Goal: Task Accomplishment & Management: Complete application form

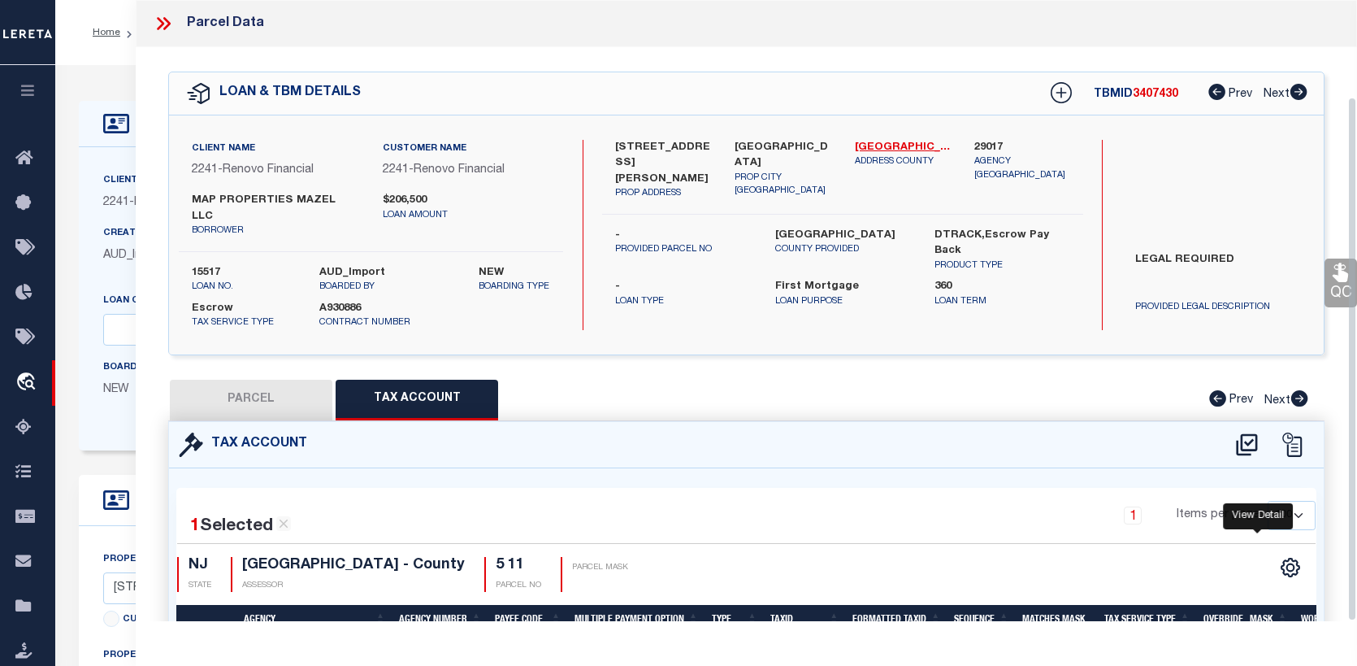
select select "100"
select select "14701"
select select "25066"
select select "10"
select select "Escrow"
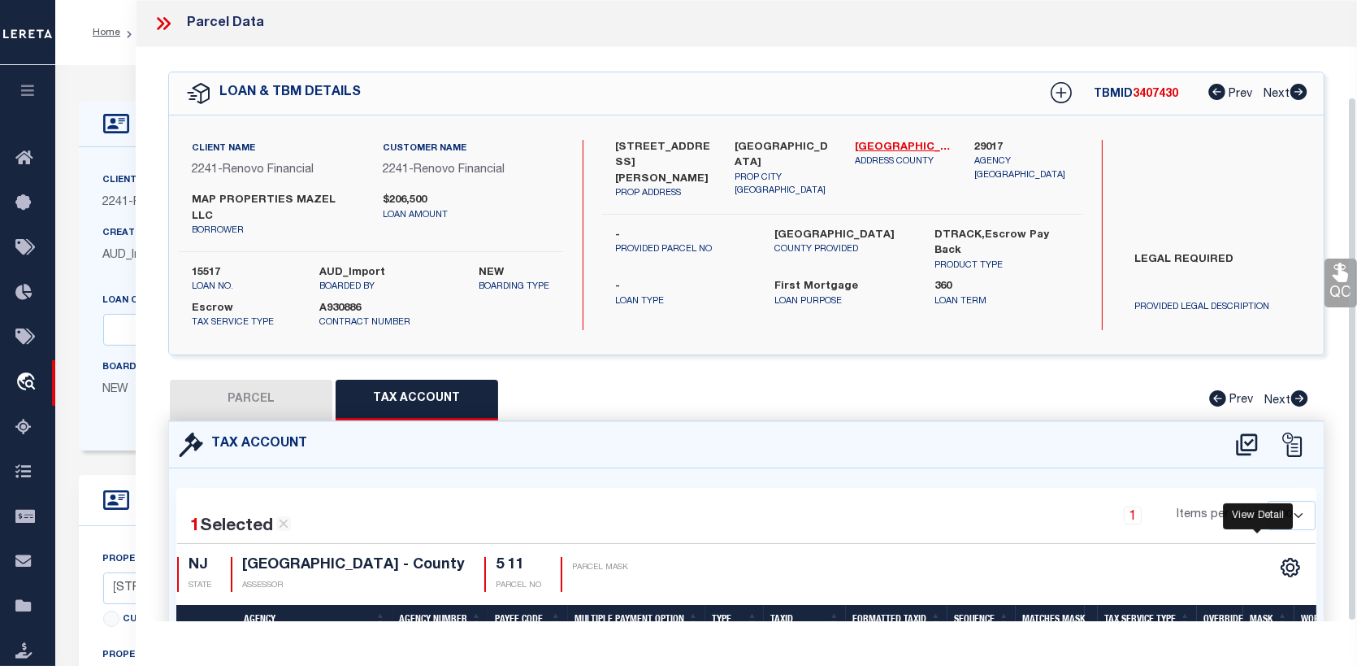
scroll to position [0, 178]
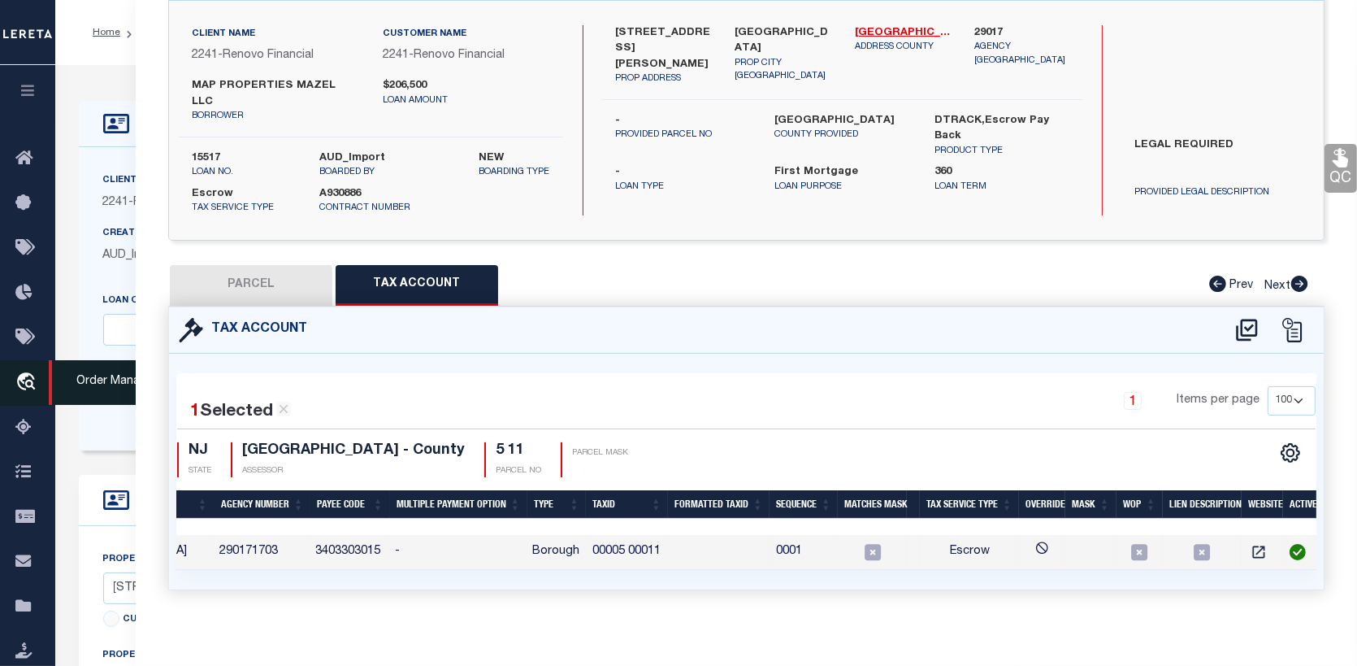
click at [17, 371] on link "travel_explore Order Management System" at bounding box center [27, 383] width 55 height 46
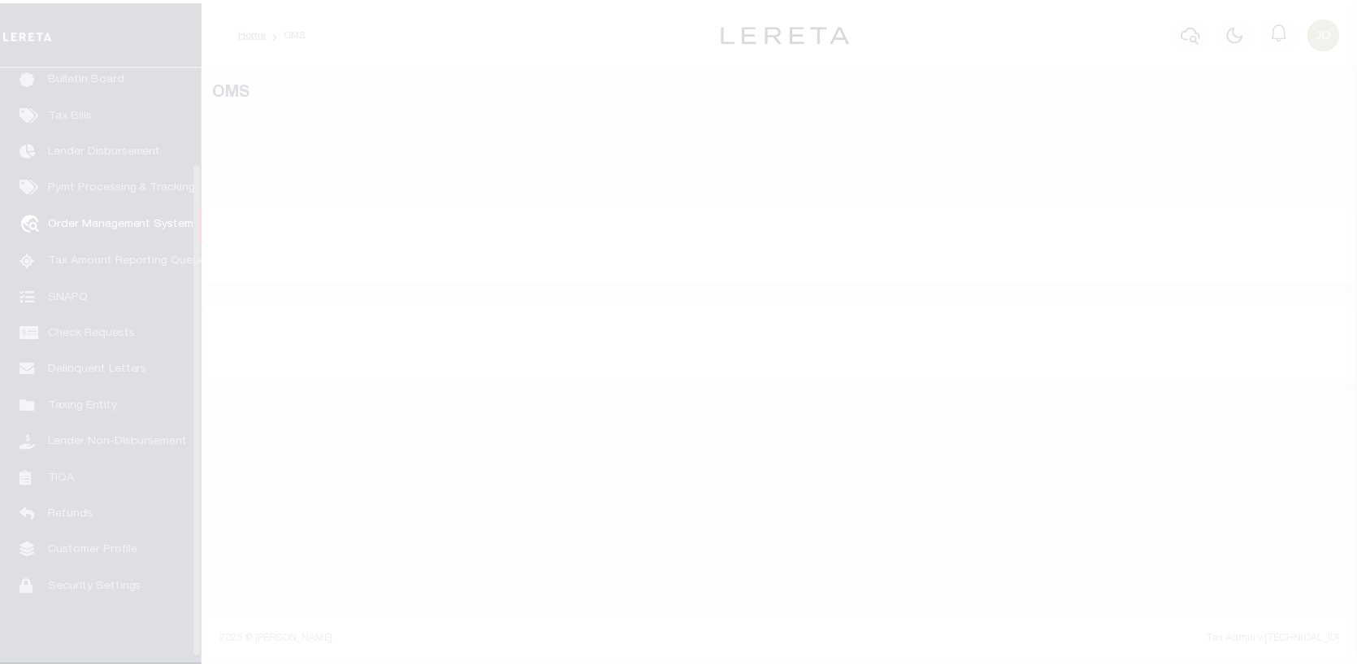
scroll to position [118, 0]
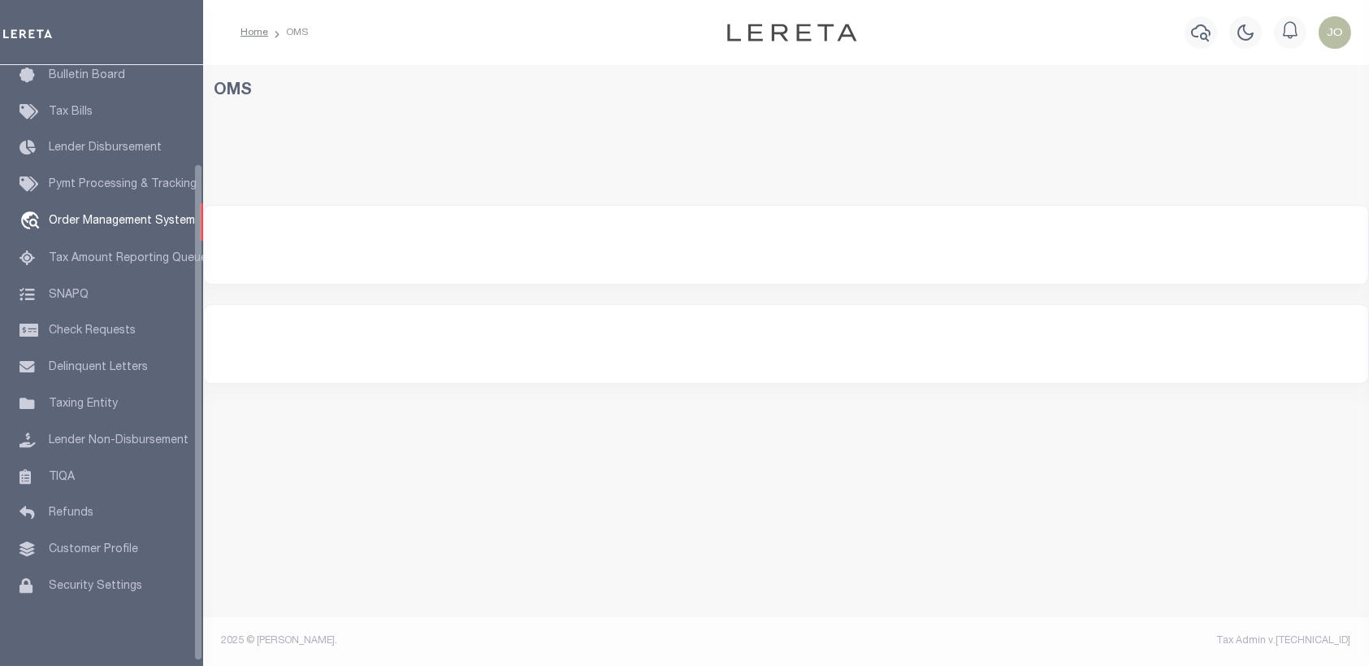
select select "200"
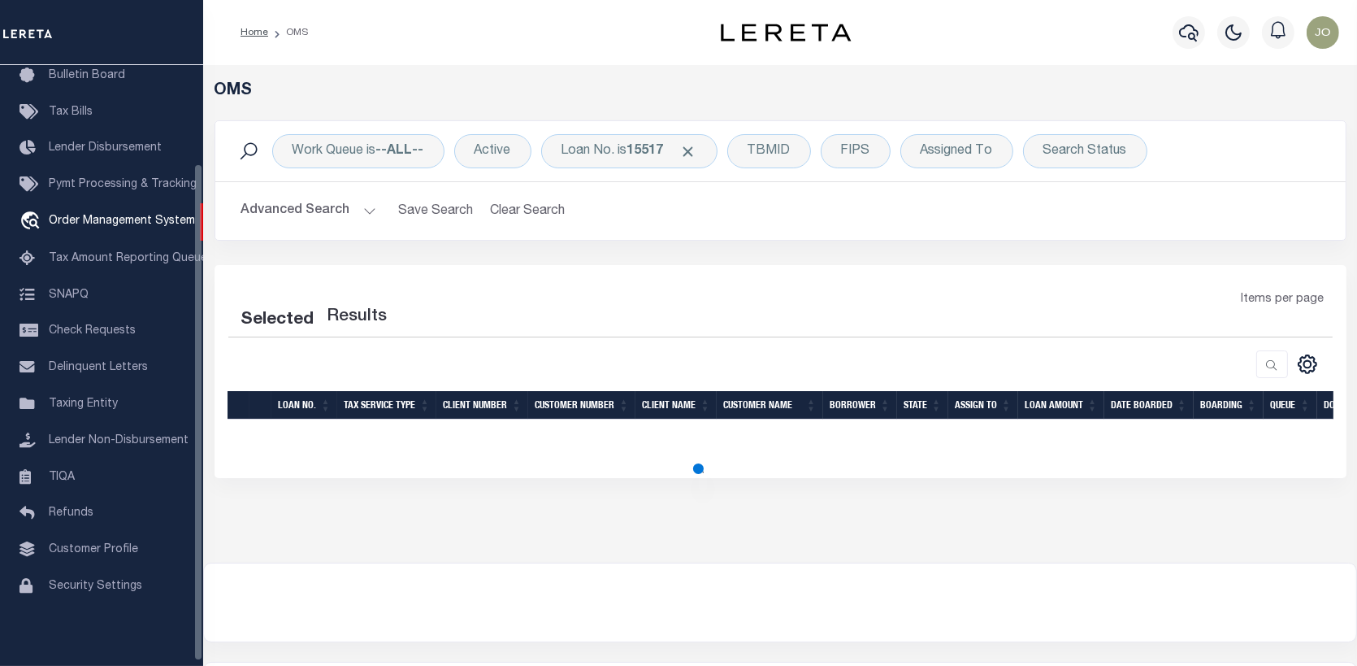
select select "200"
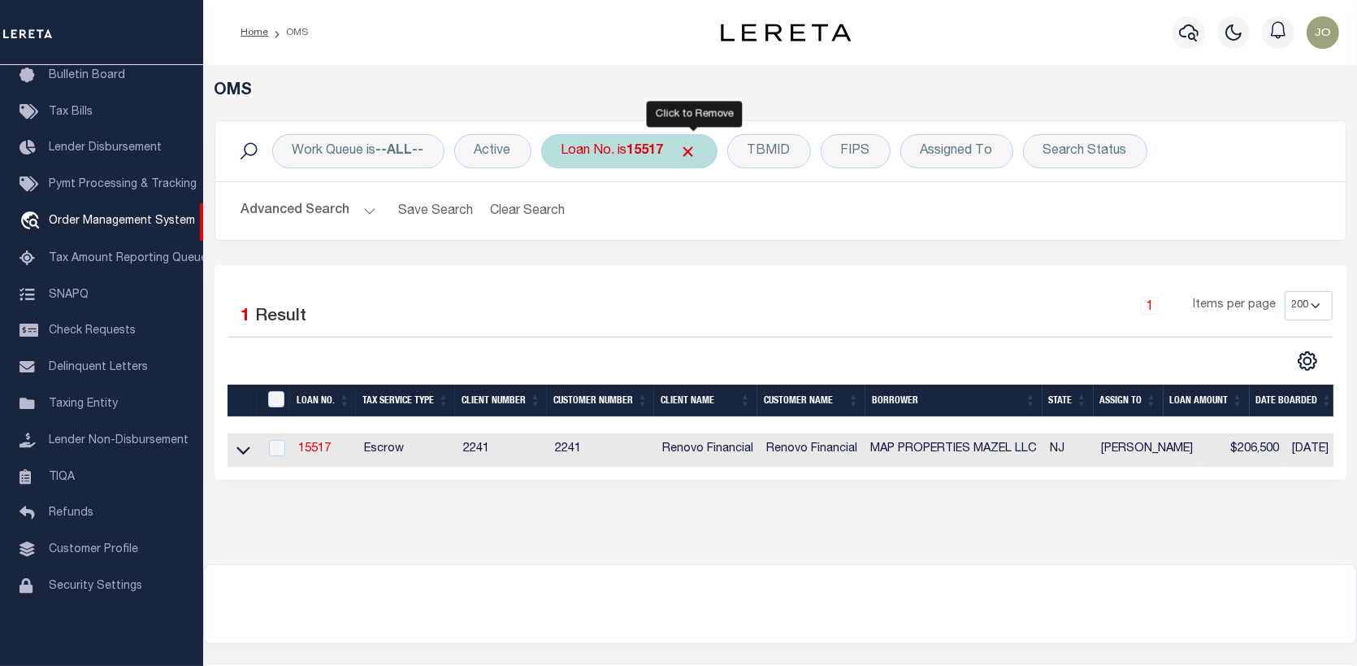
click at [696, 148] on span "Click to Remove" at bounding box center [688, 151] width 17 height 17
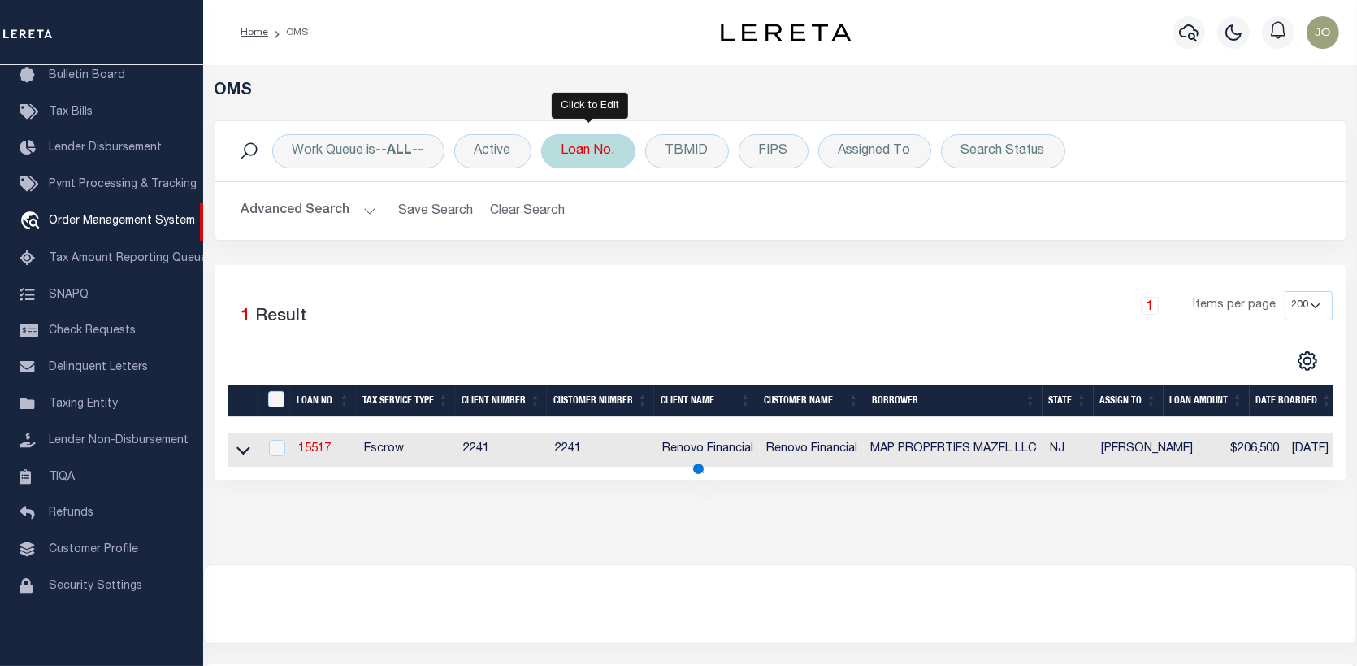
click at [574, 146] on div "Loan No." at bounding box center [588, 151] width 94 height 34
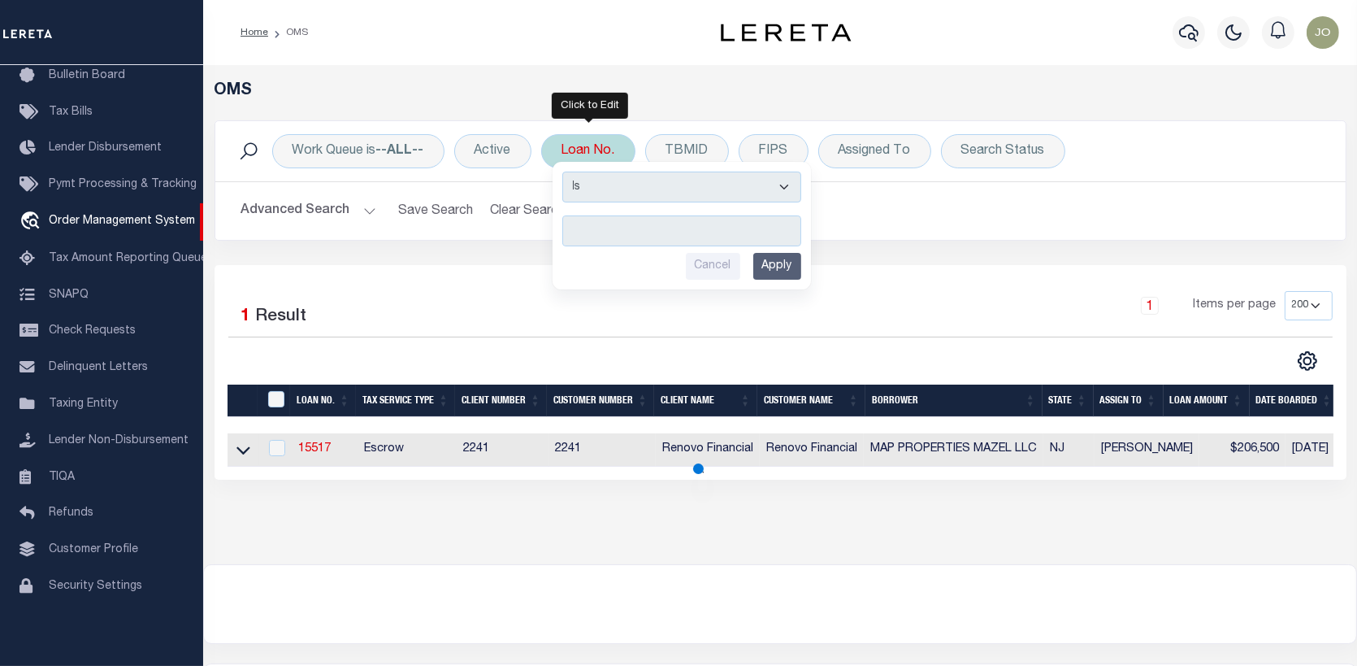
click at [575, 230] on input "text" at bounding box center [681, 230] width 239 height 31
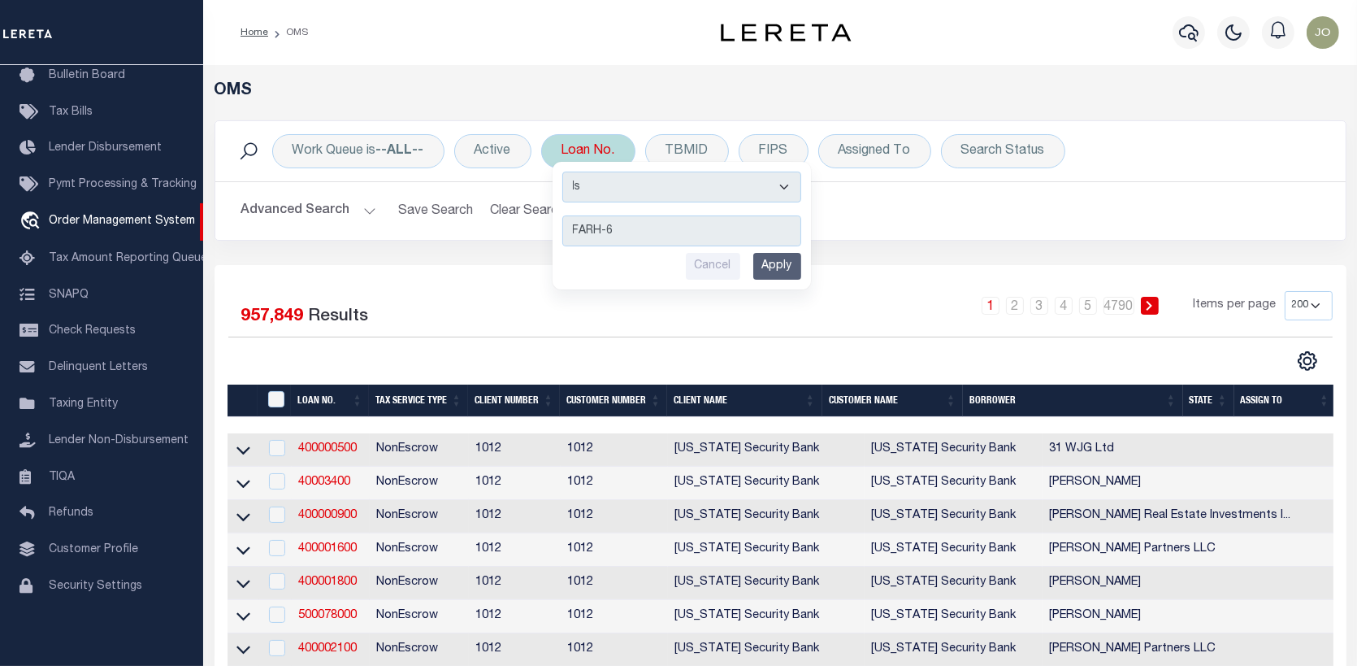
type input "FARH-65"
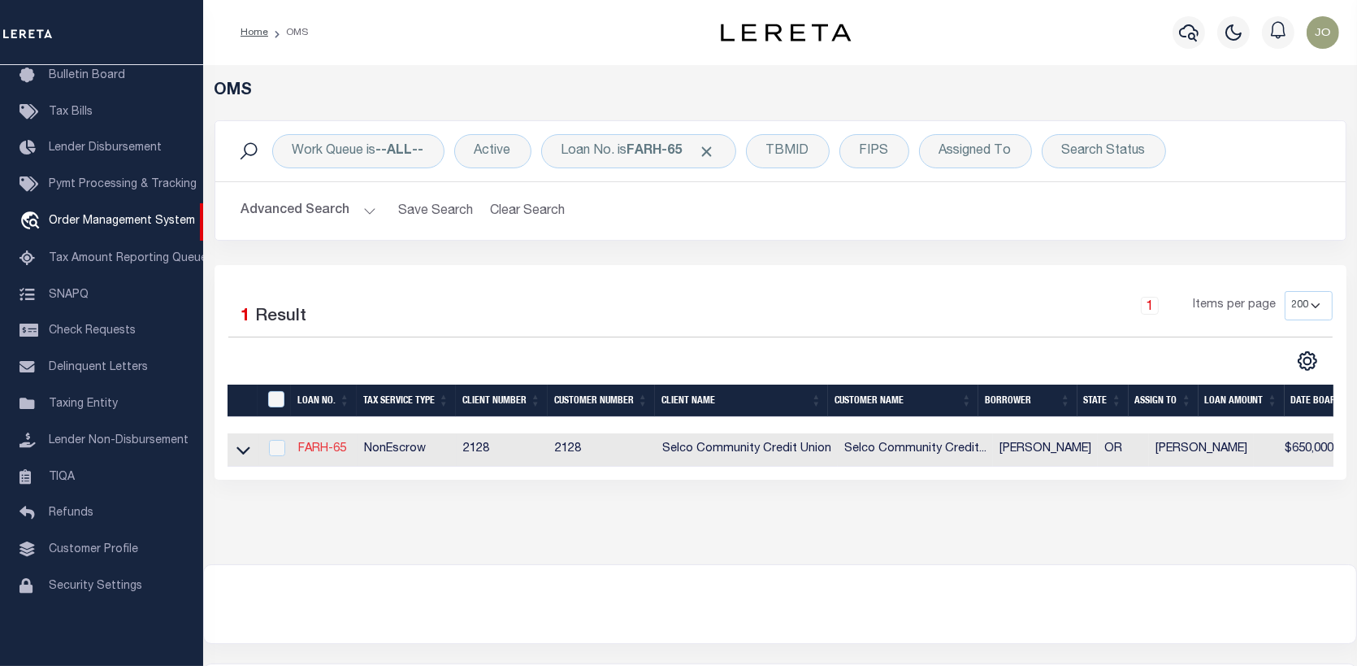
click at [325, 448] on link "FARH-65" at bounding box center [322, 448] width 48 height 11
type input "FARH-65"
type input "Michael Kjessler"
select select
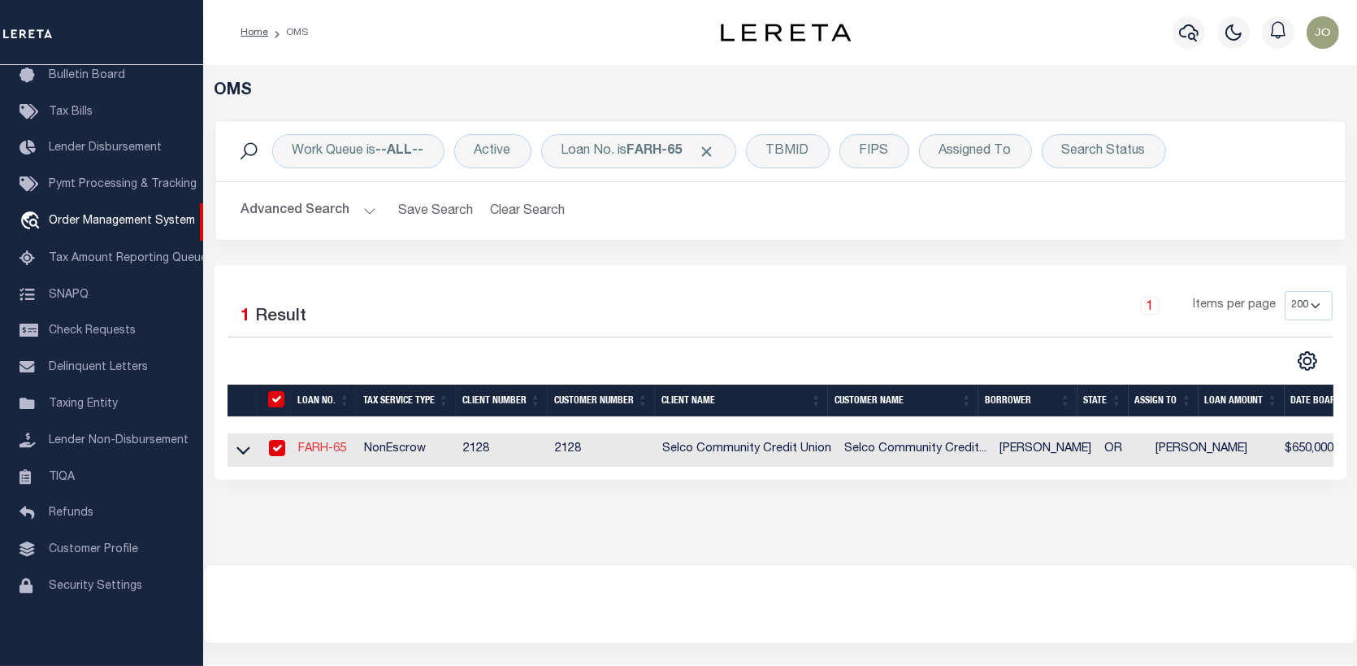
type input "3540 WALTON LN"
type input "EUGENE OR 97408-4633"
select select "10"
select select "NonEscrow"
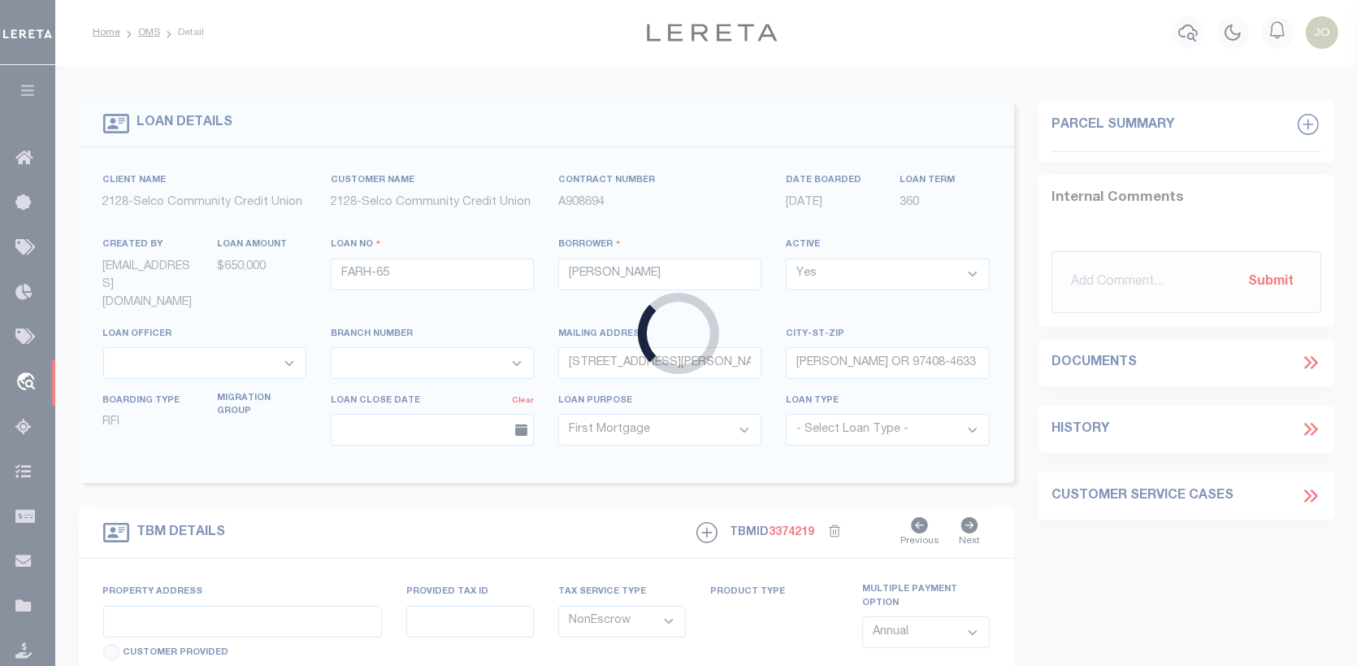
select select "5008"
select select "2473"
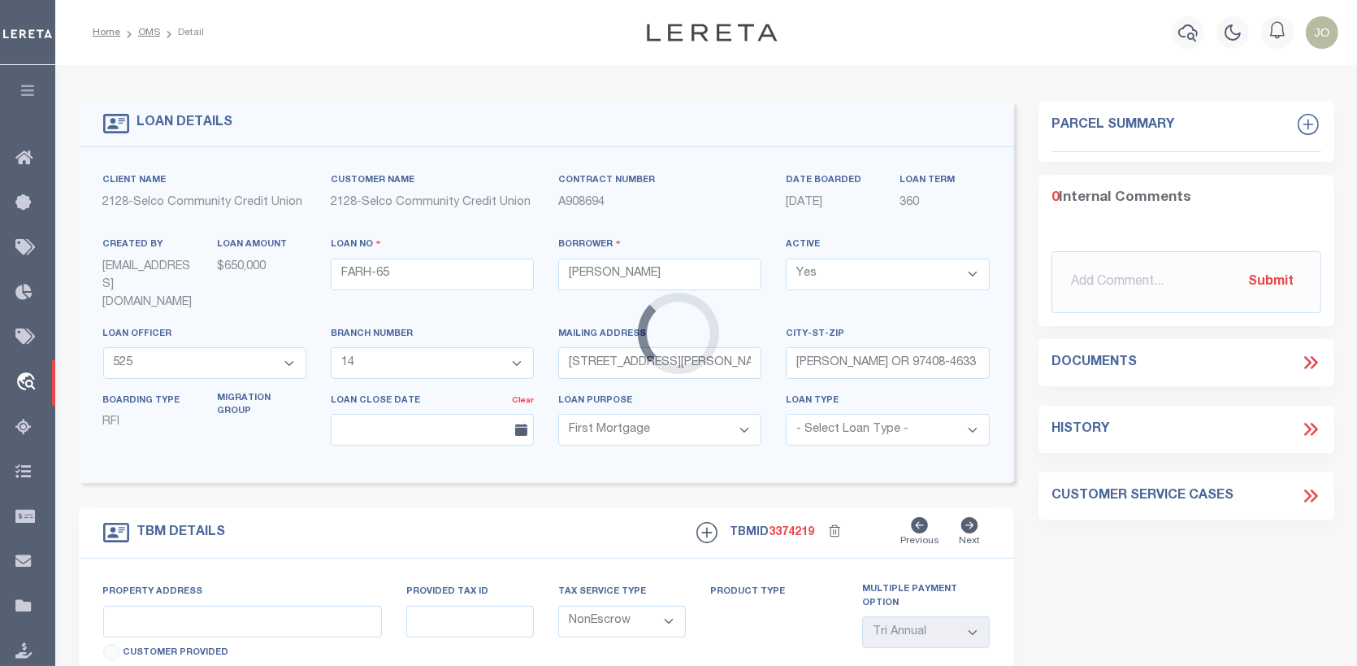
type input "103 & 105 S 67th St, 6701-6718 Aster St, 6729-6739 Aster St, 1316-1318 Q St, 13…"
select select "3"
type input "Springfield OR 97478"
type input "OR"
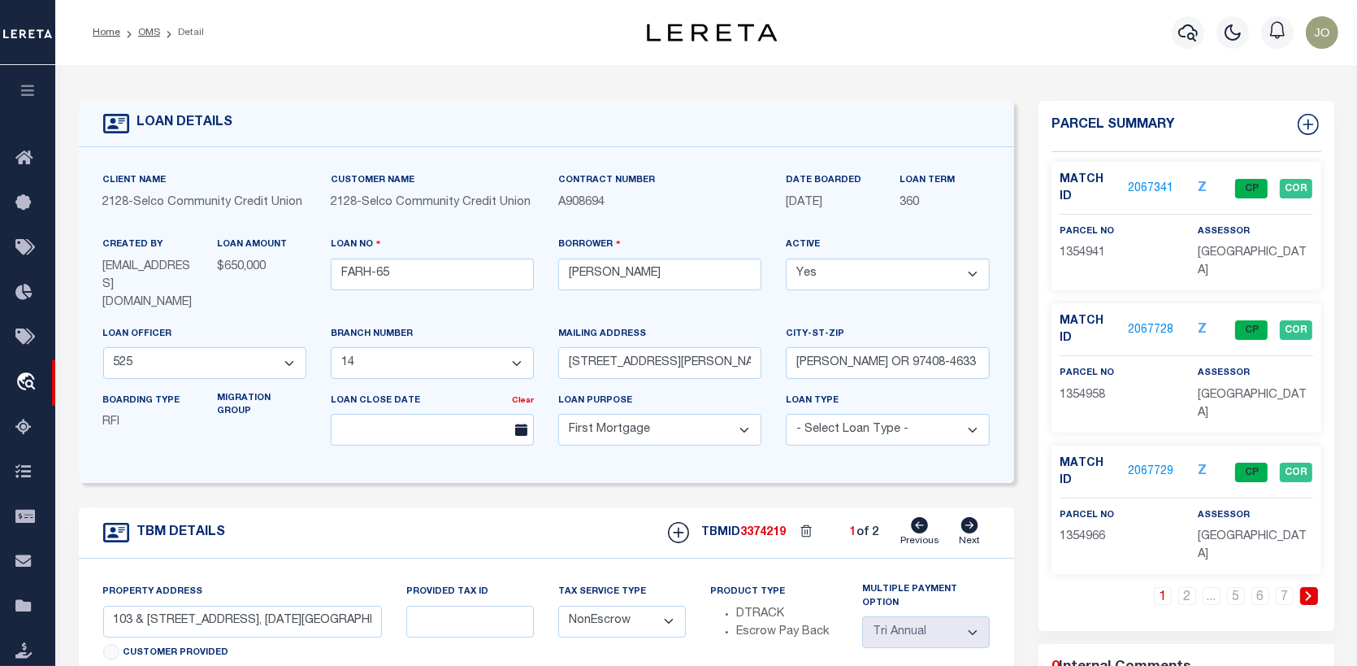
click at [1142, 180] on link "2067341" at bounding box center [1152, 188] width 46 height 17
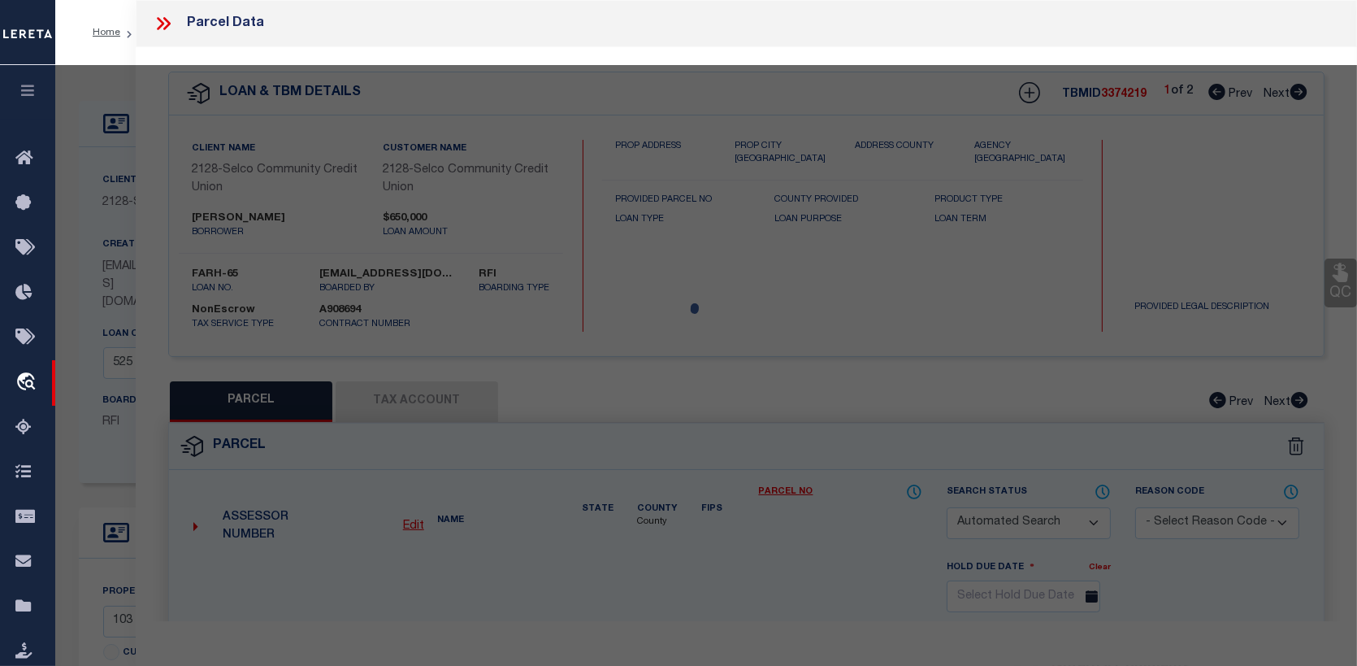
checkbox input "false"
select select "CP"
type input "KJESSLER MICHAEL B"
select select "AGW"
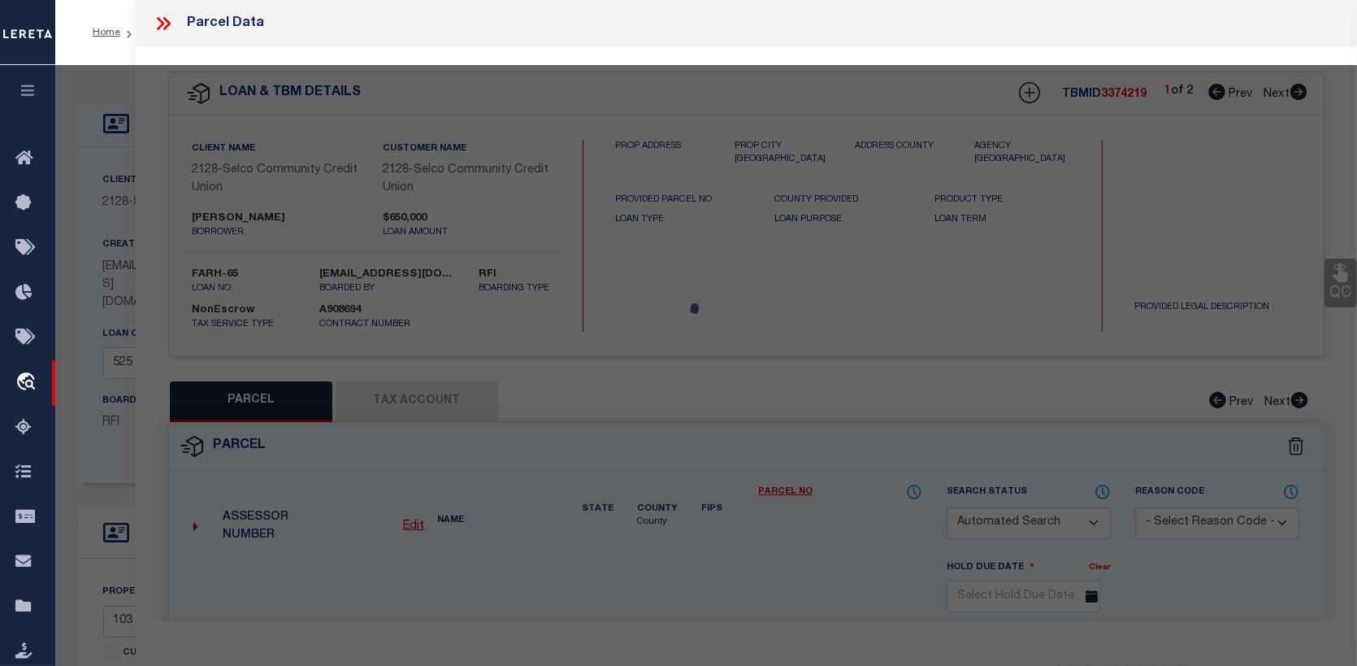
select select
type input "103 S 67TH ST"
checkbox input "false"
type input "SPRINGFILED OR 97478"
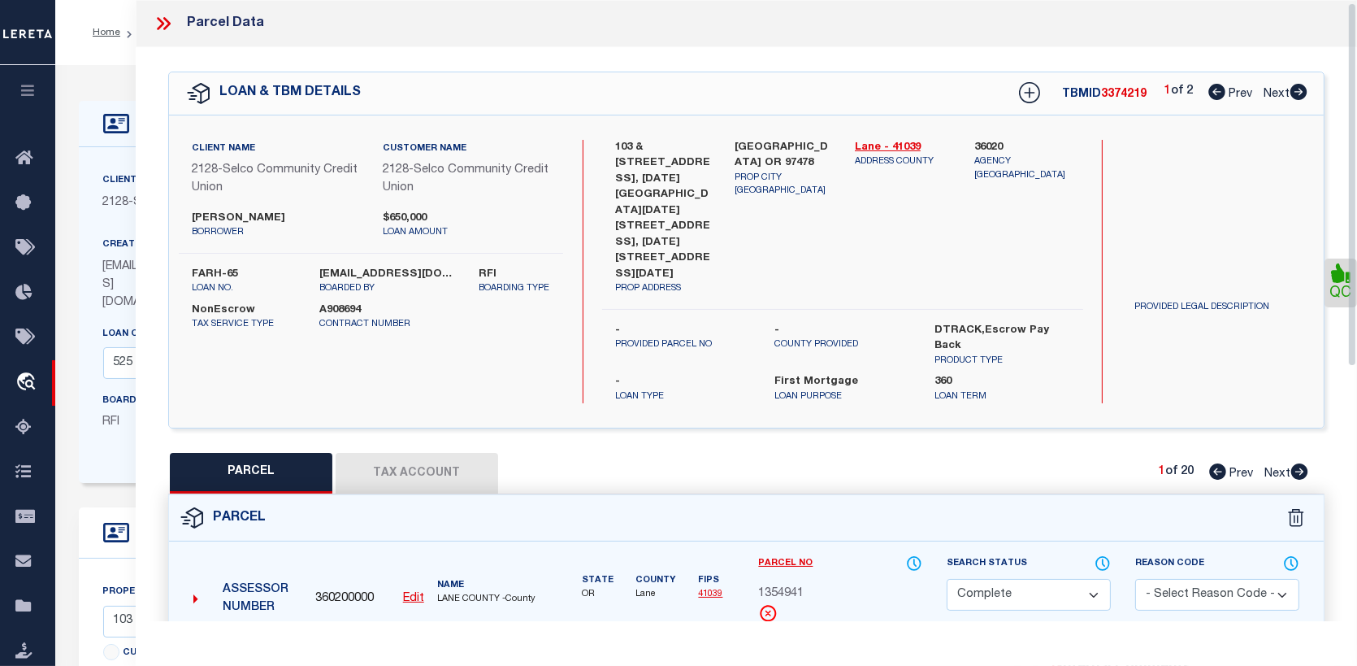
scroll to position [81, 0]
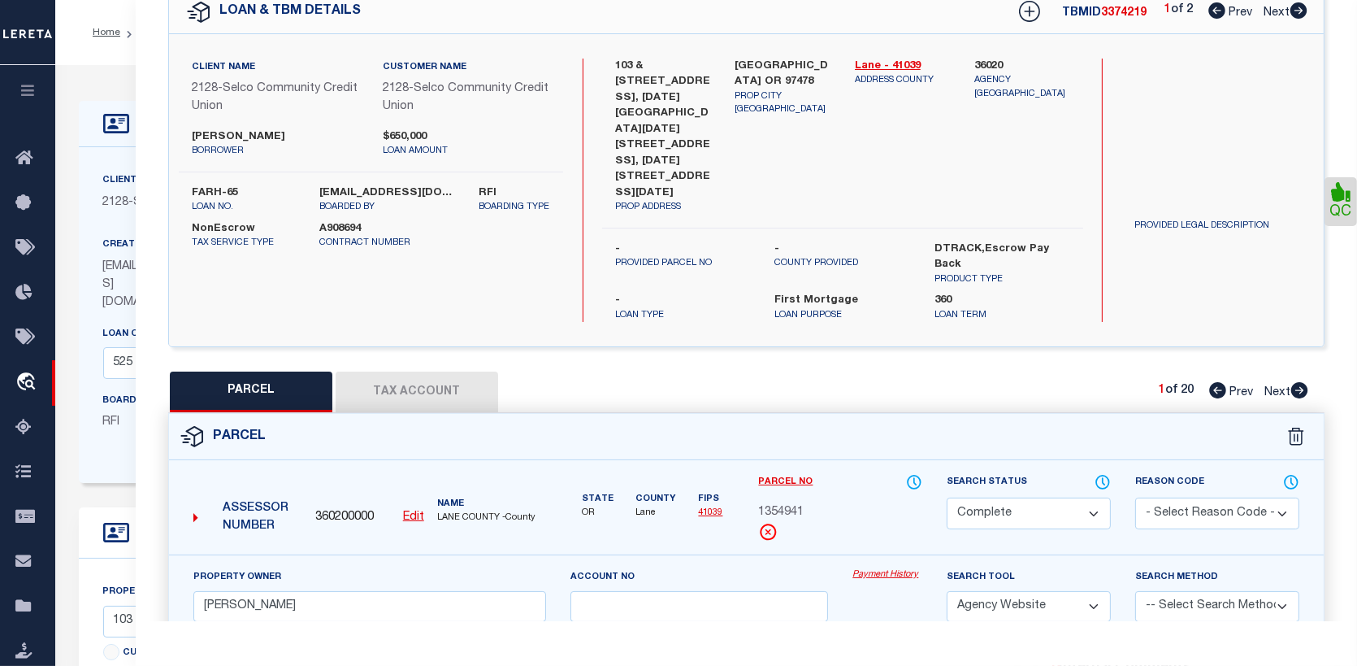
click at [887, 568] on link "Payment History" at bounding box center [887, 575] width 70 height 14
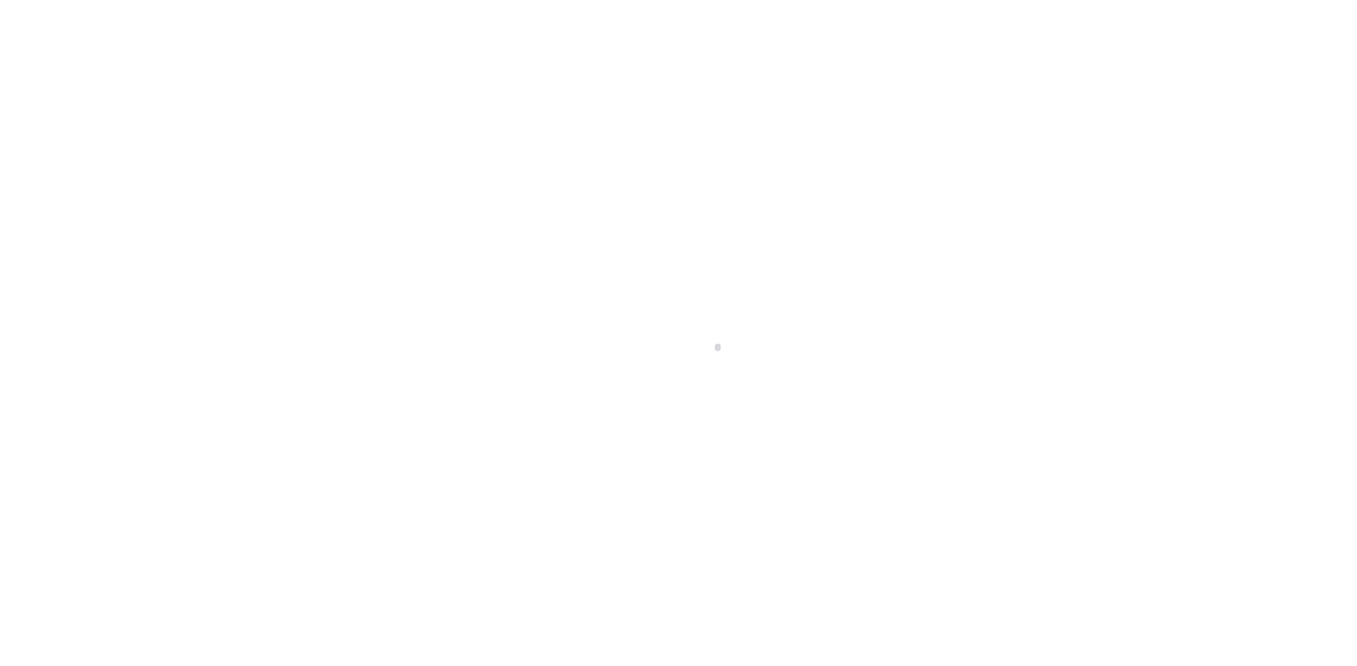
select select "CP"
select select "AGW"
select select "5008"
select select "2473"
select select "10"
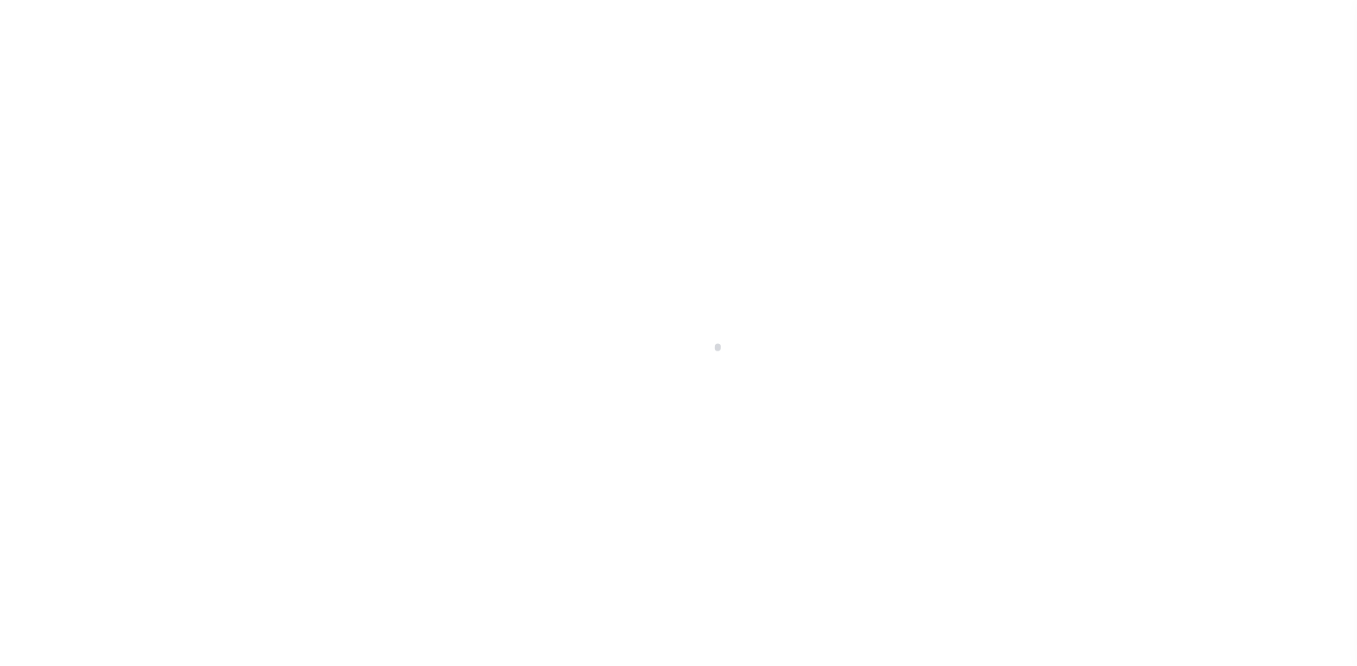
select select "NonEscrow"
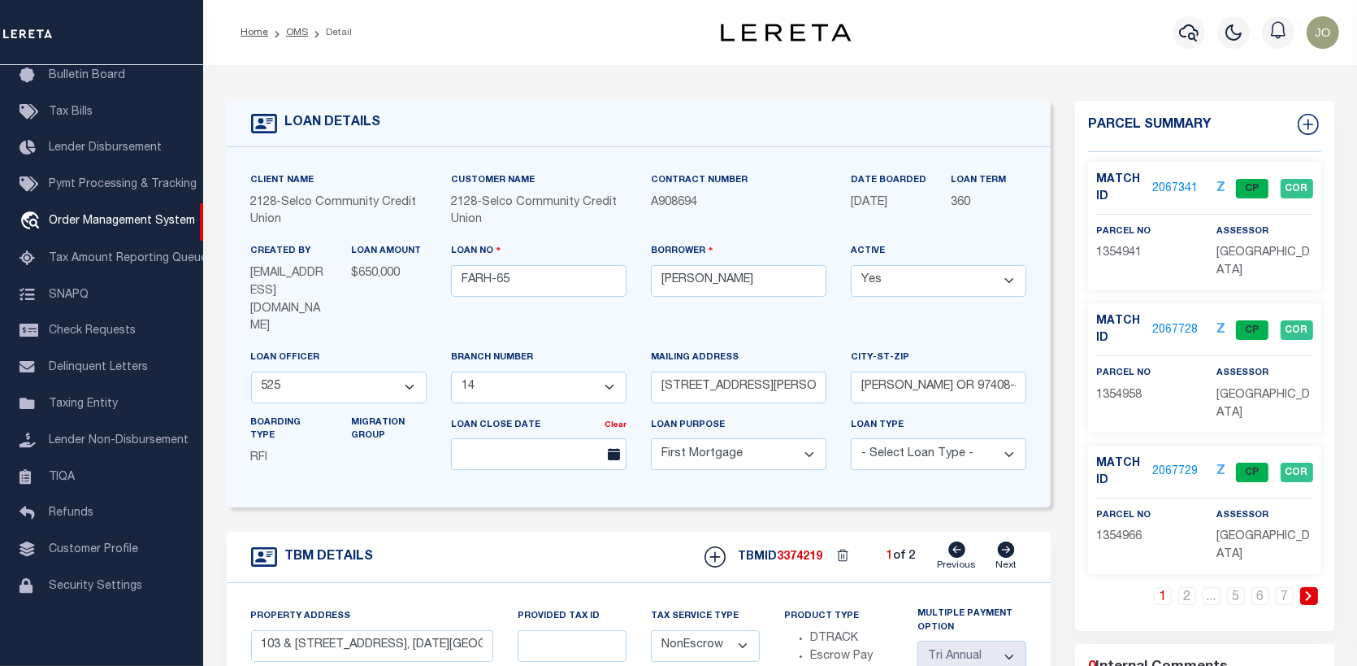
click at [1172, 180] on link "2067341" at bounding box center [1175, 188] width 46 height 17
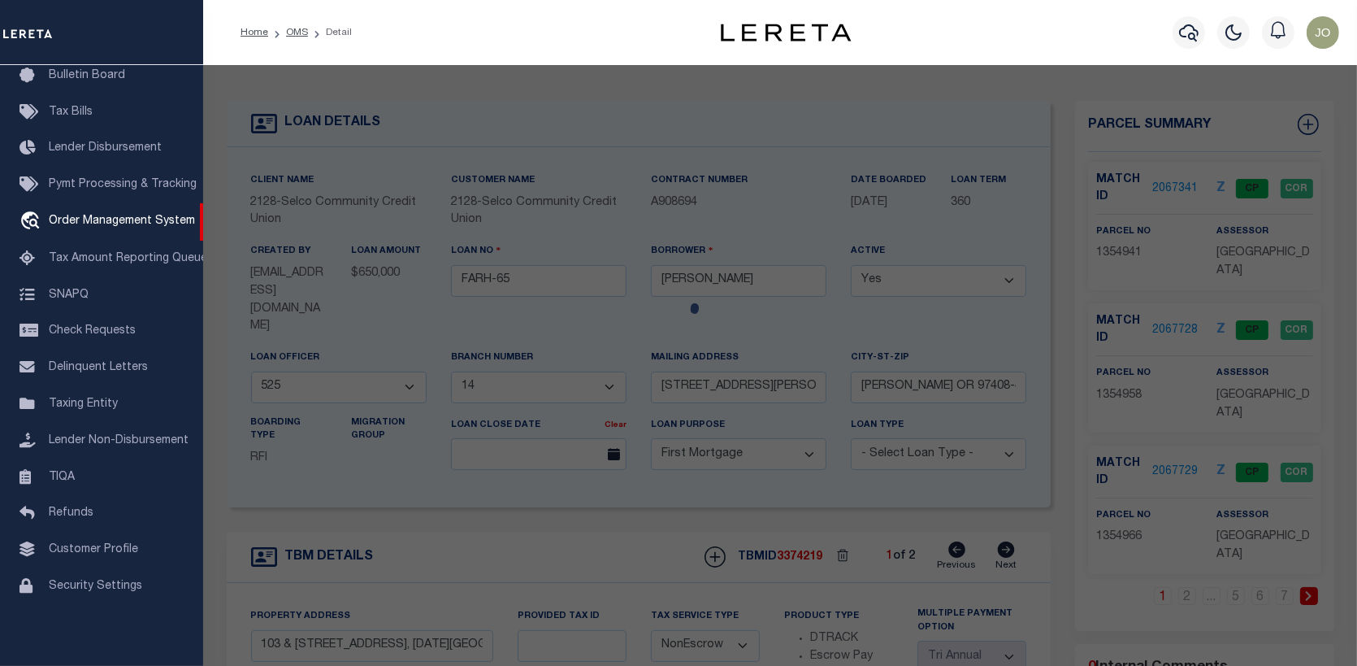
select select "AS"
select select
checkbox input "false"
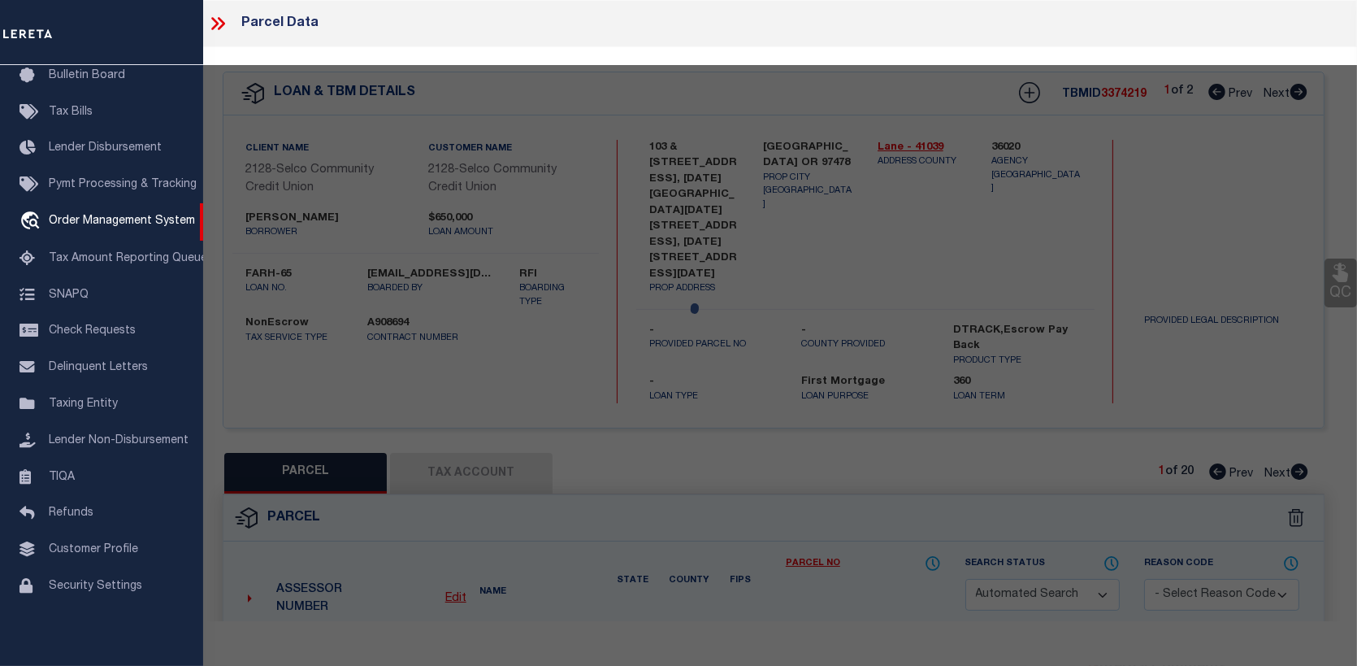
select select "CP"
type input "KJESSLER MICHAEL B"
select select "AGW"
select select
type input "103 S 67TH ST"
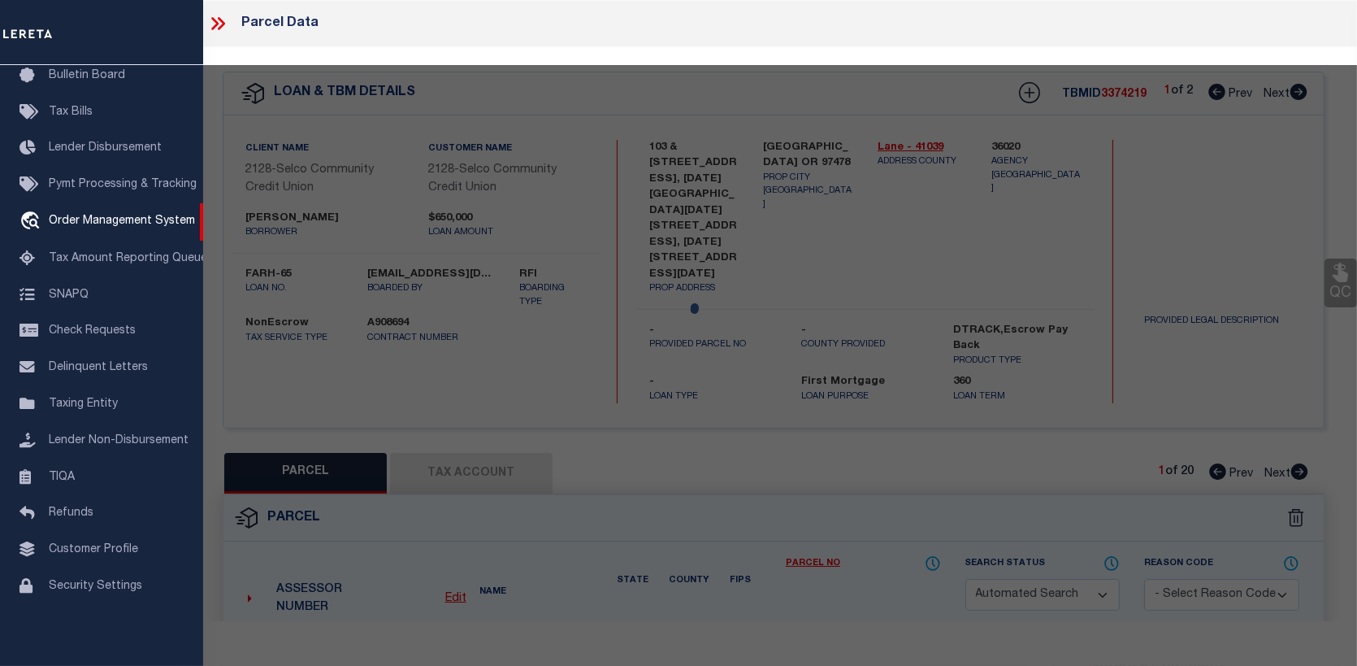
checkbox input "false"
type input "SPRINGFILED OR 97478"
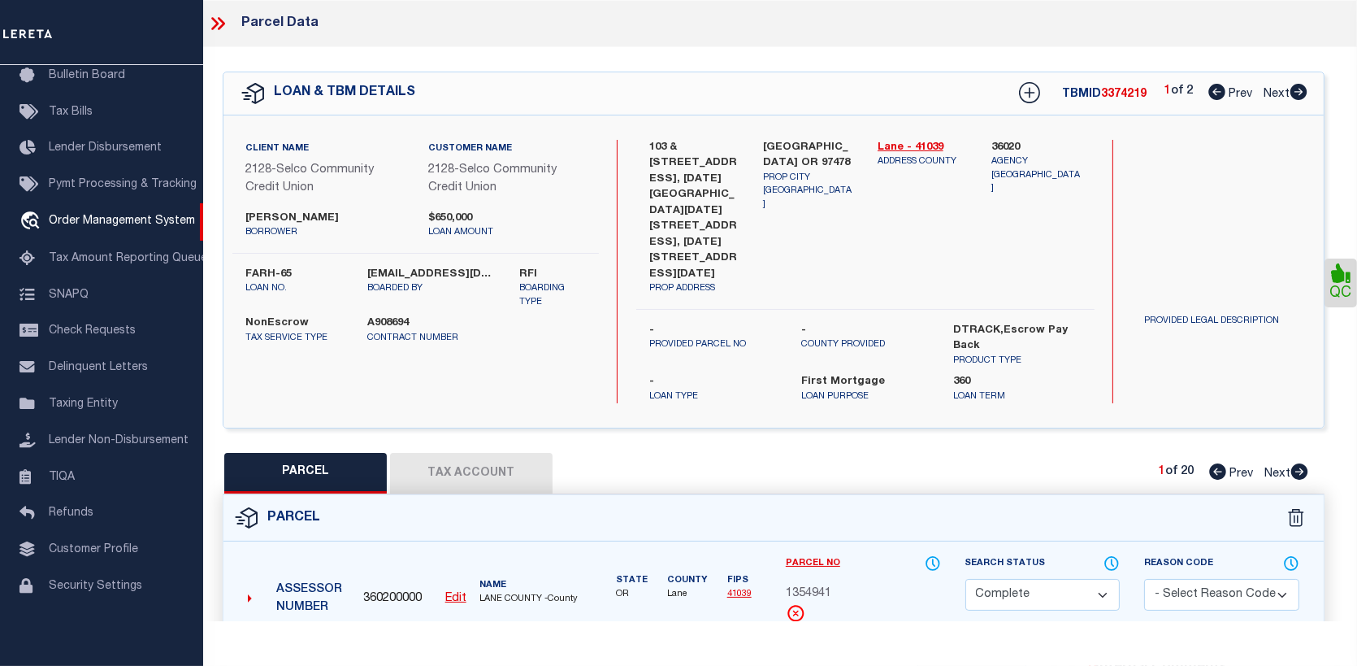
click at [458, 453] on button "Tax Account" at bounding box center [471, 473] width 163 height 41
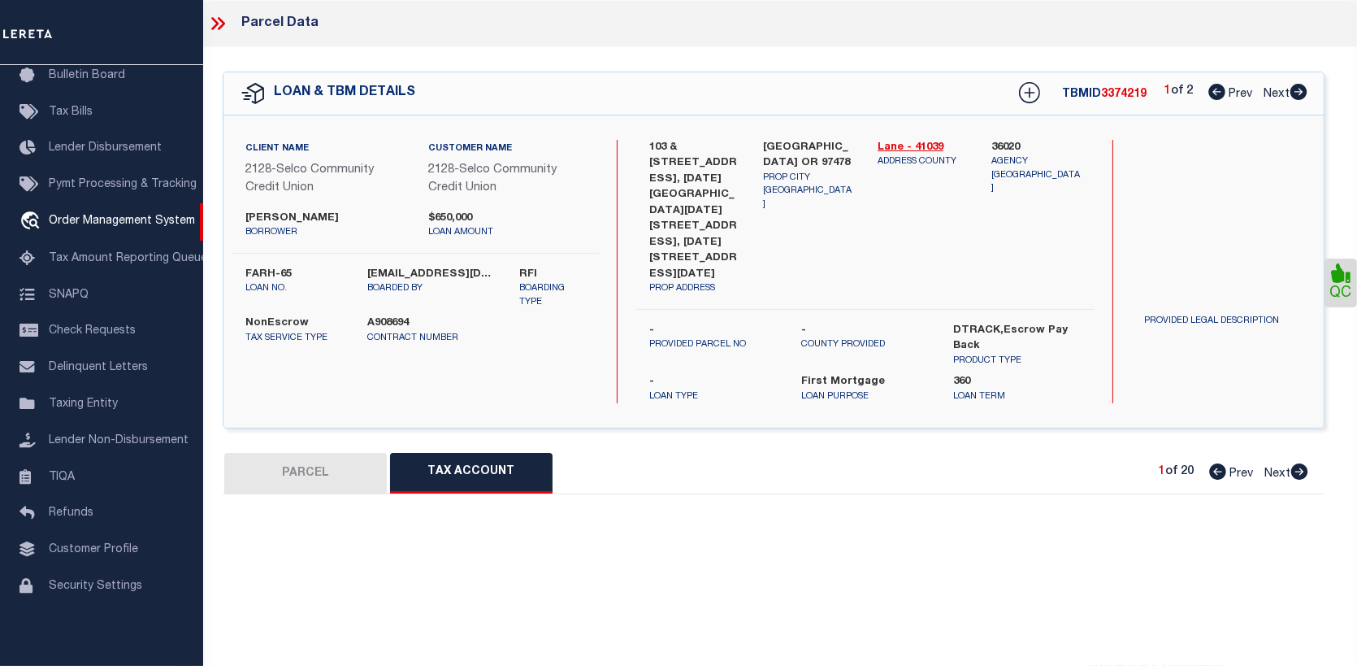
select select "100"
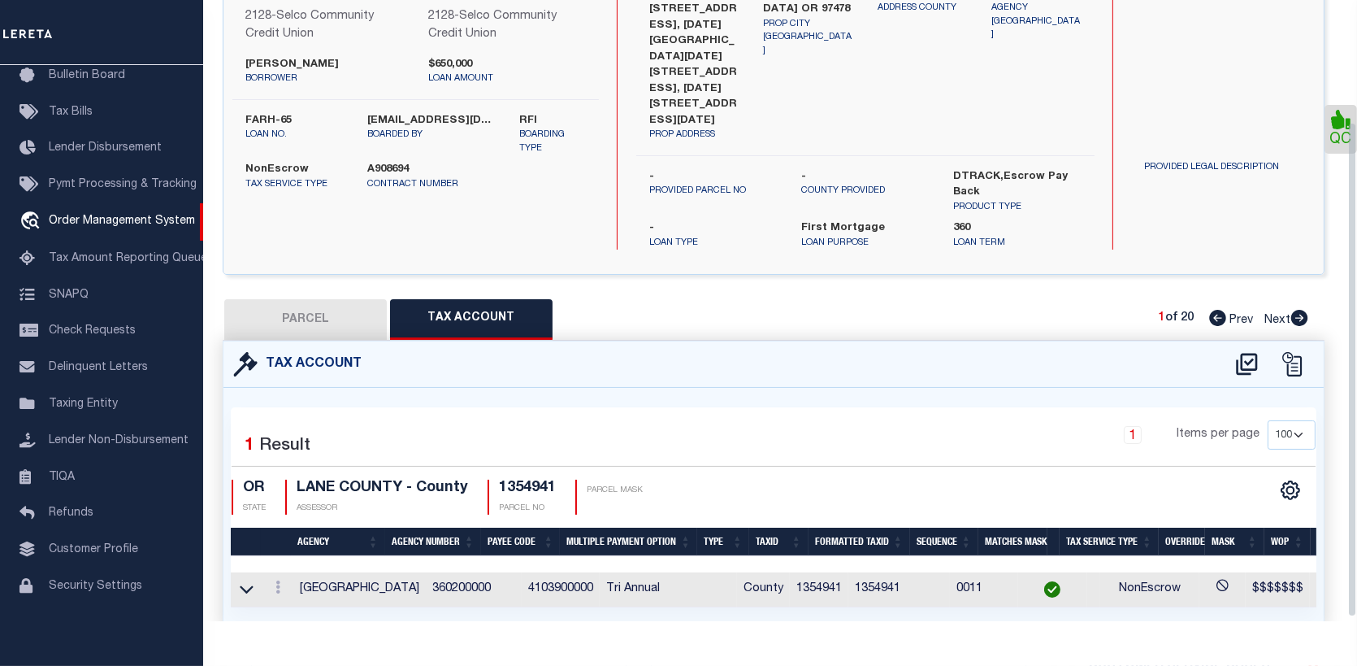
scroll to position [158, 0]
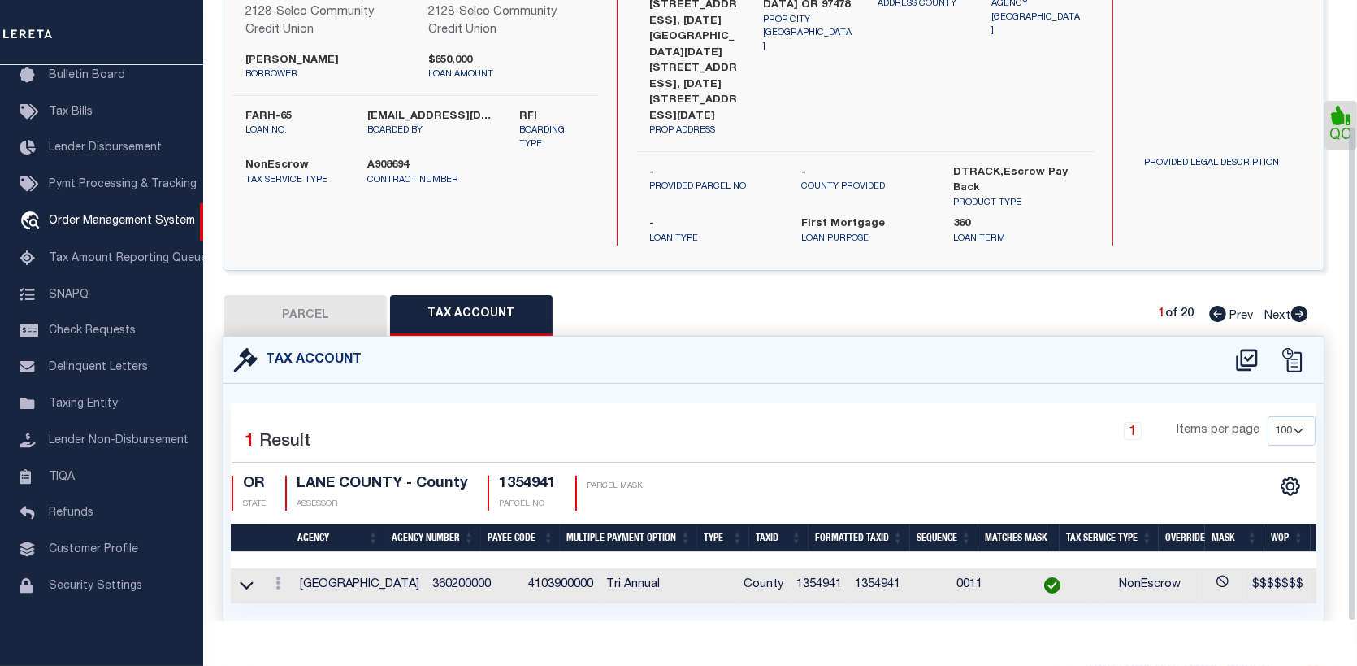
drag, startPoint x: 1352, startPoint y: 475, endPoint x: 1353, endPoint y: 549, distance: 74.0
click at [1353, 549] on div "Parcel Data QC" at bounding box center [773, 310] width 1167 height 621
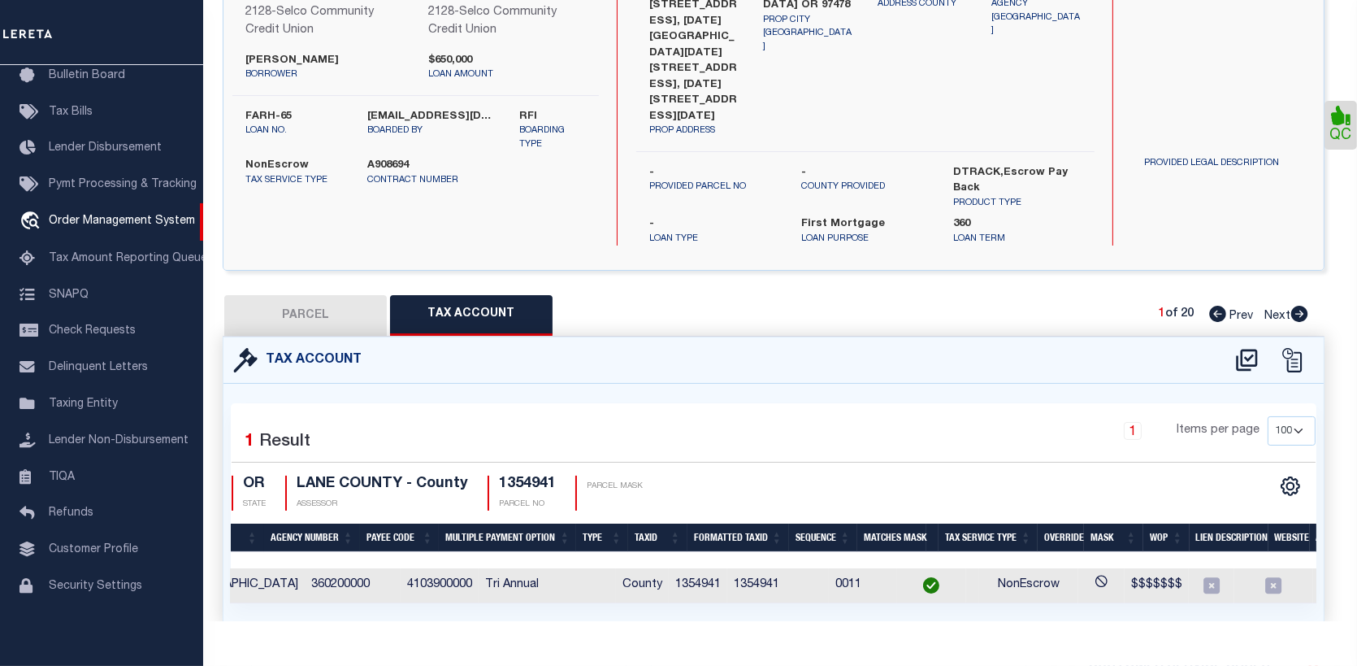
scroll to position [0, 0]
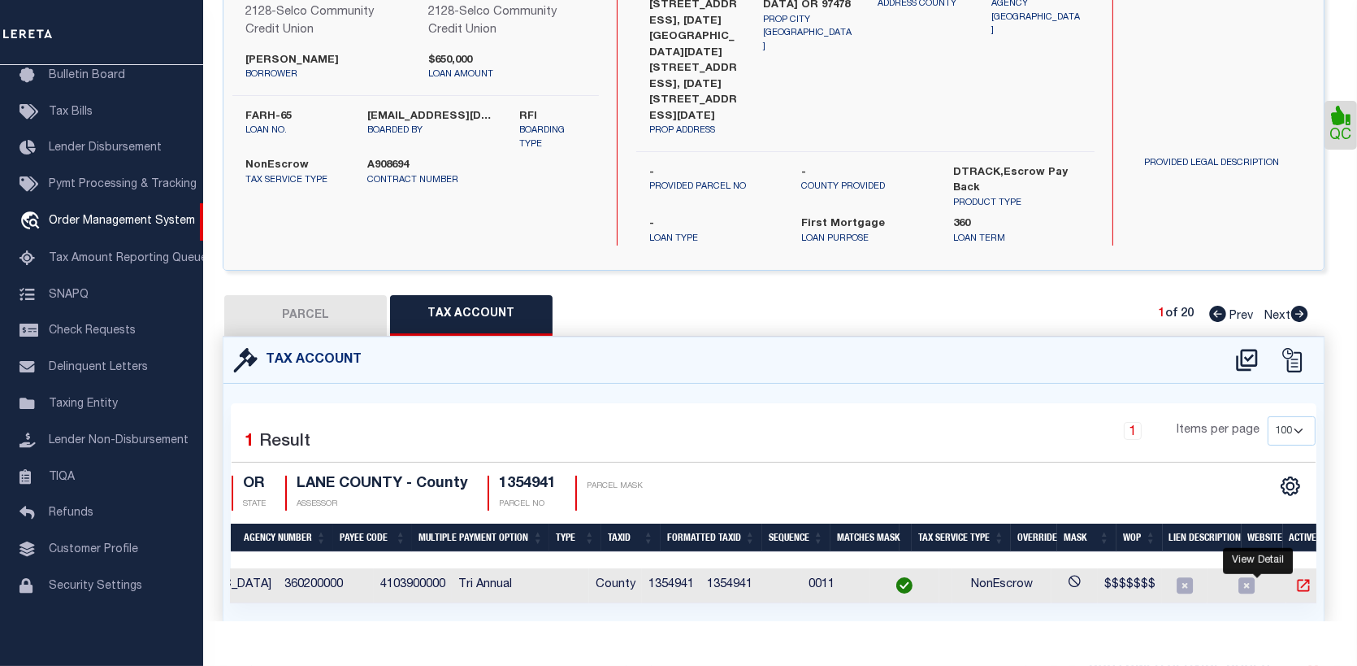
click at [1295, 577] on icon "" at bounding box center [1303, 585] width 16 height 16
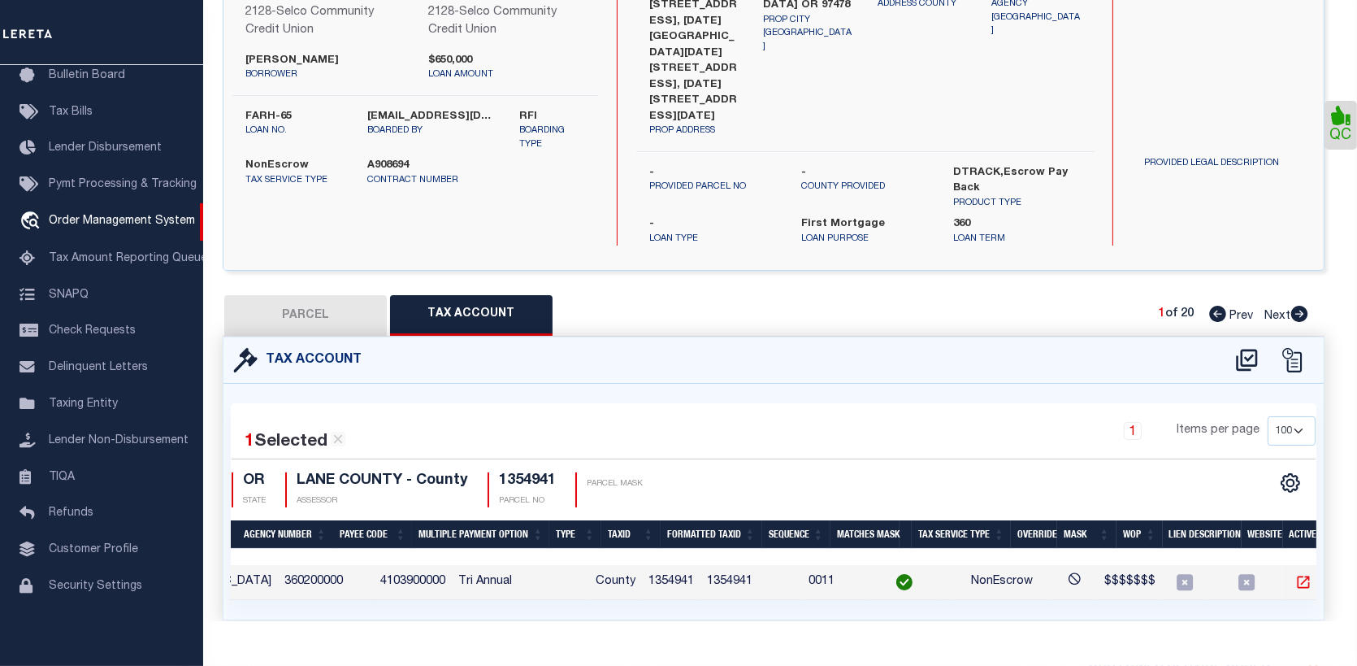
scroll to position [155, 0]
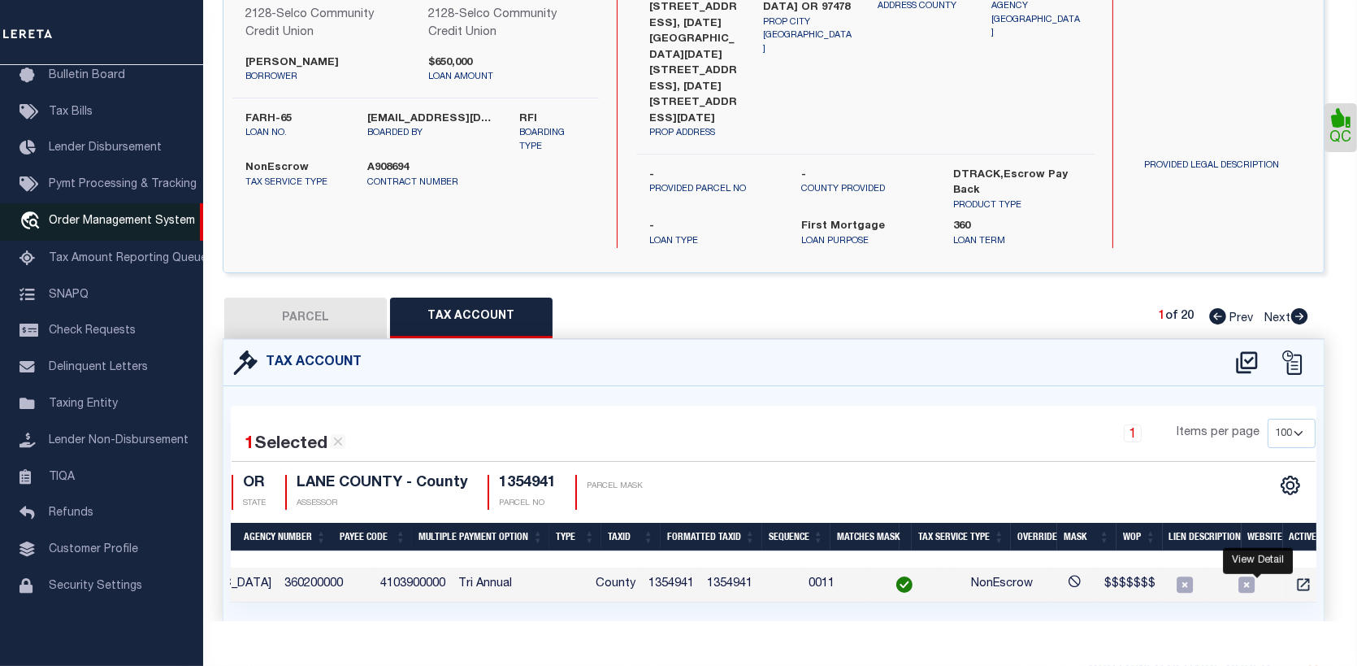
click at [105, 216] on span "Order Management System" at bounding box center [122, 220] width 146 height 11
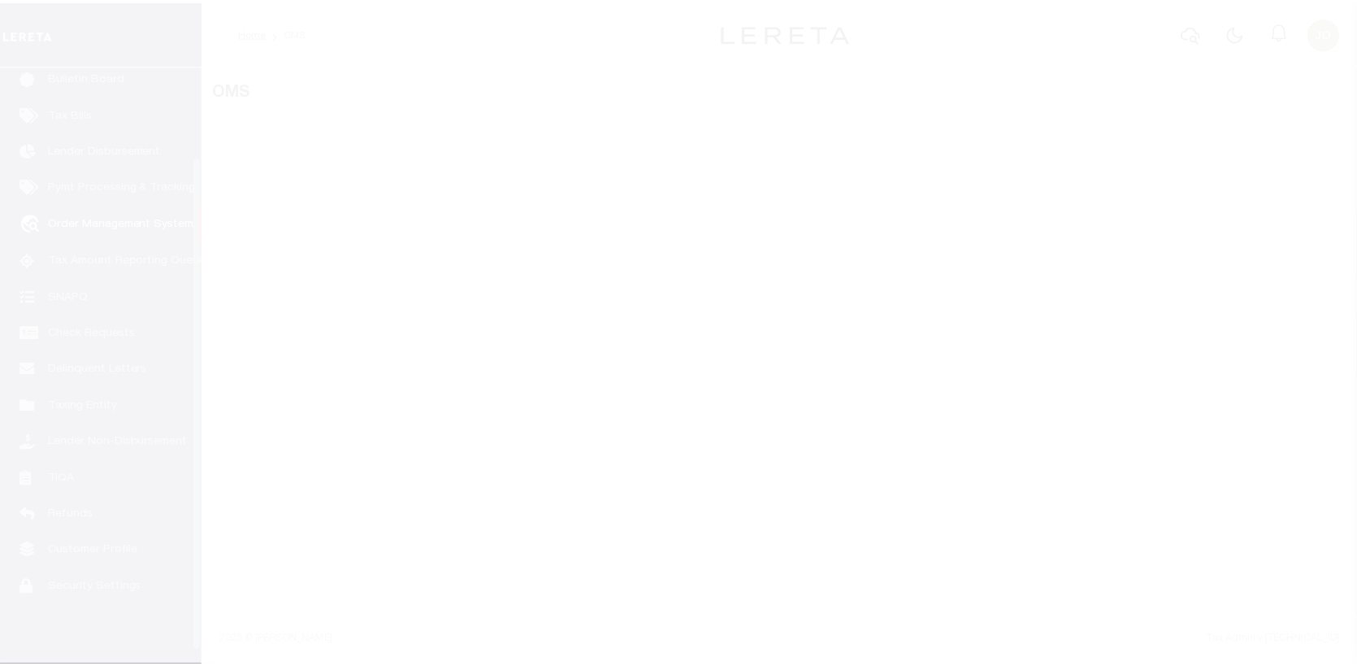
scroll to position [118, 0]
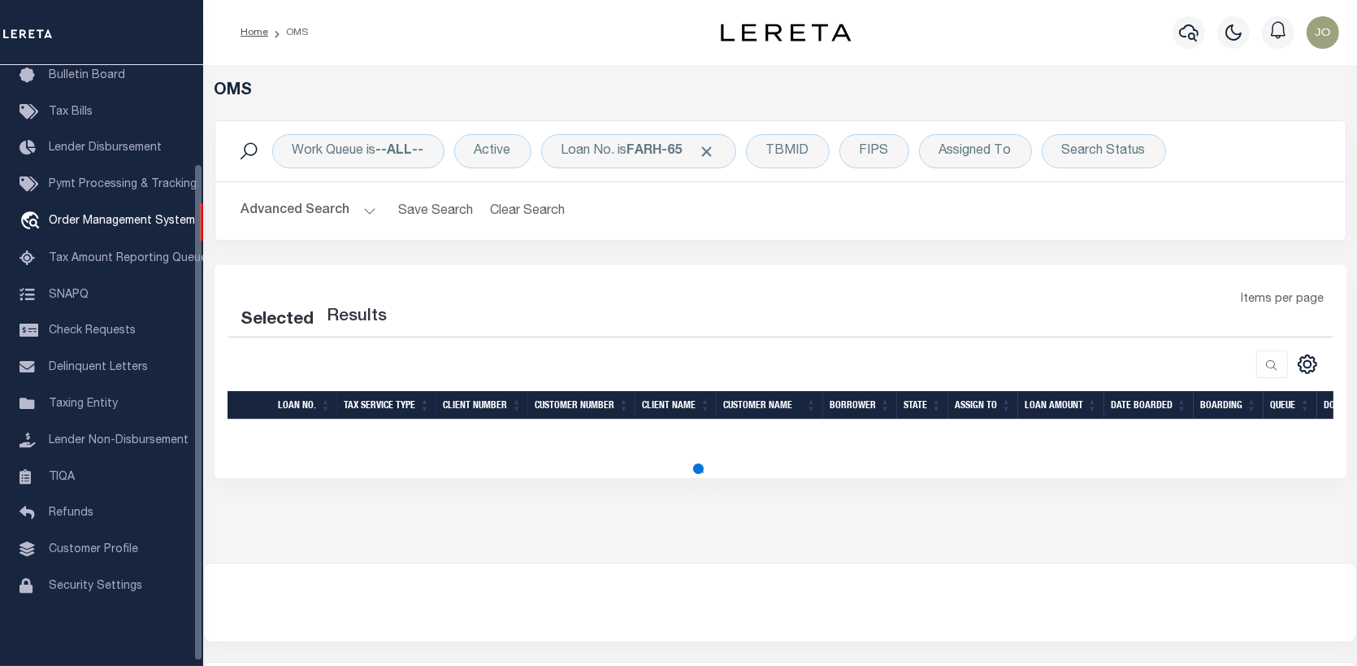
select select "200"
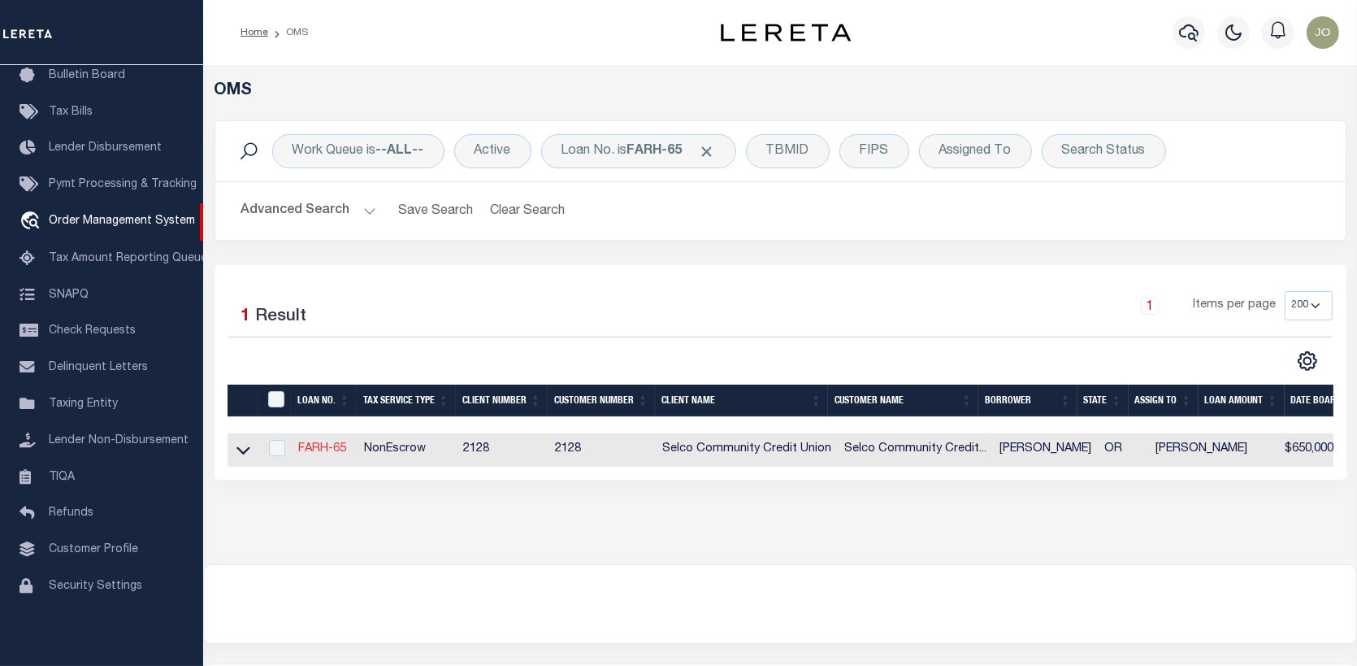
click at [327, 444] on link "FARH-65" at bounding box center [322, 448] width 48 height 11
type input "FARH-65"
type input "Michael Kjessler"
select select
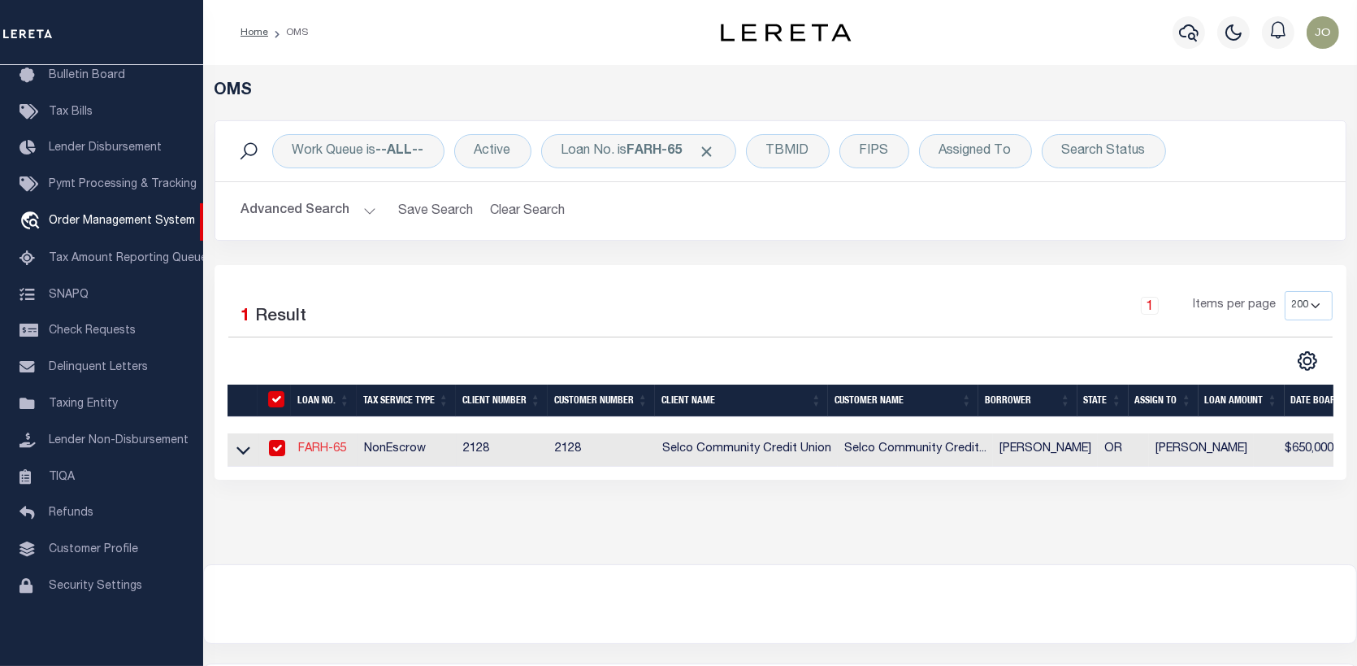
type input "3540 WALTON LN"
type input "EUGENE OR 97408-4633"
select select "10"
select select "NonEscrow"
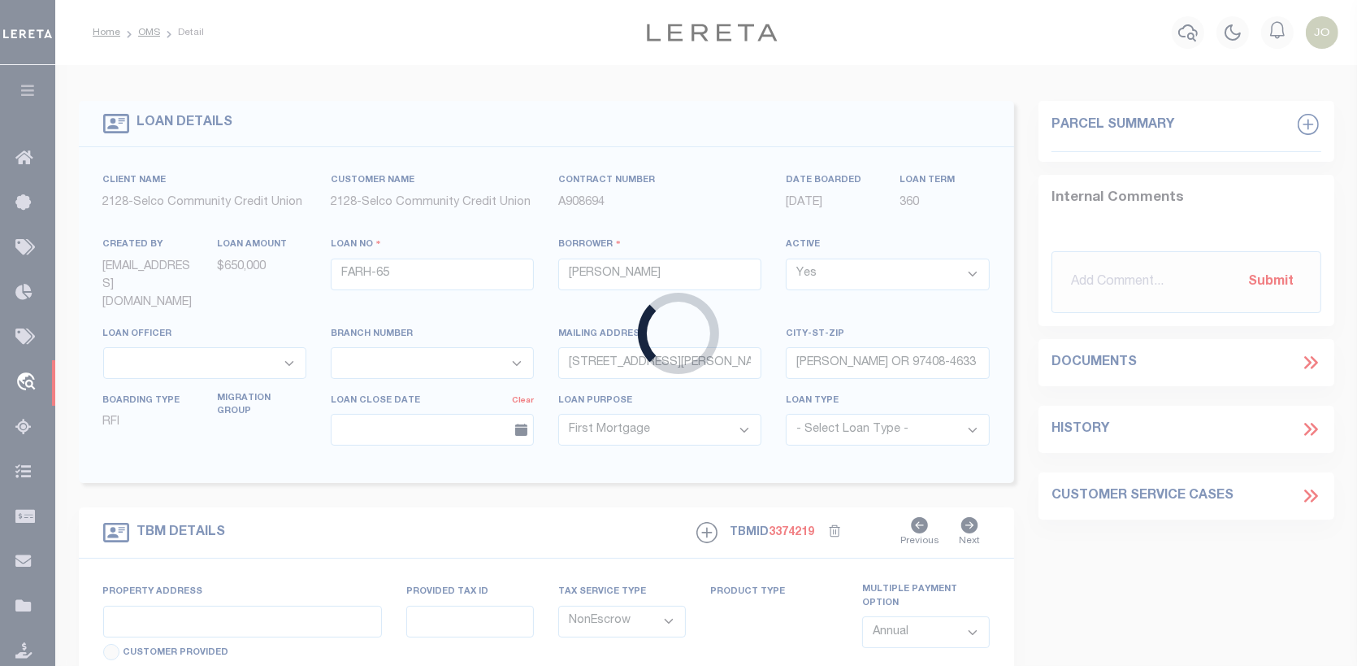
select select "5008"
select select "2473"
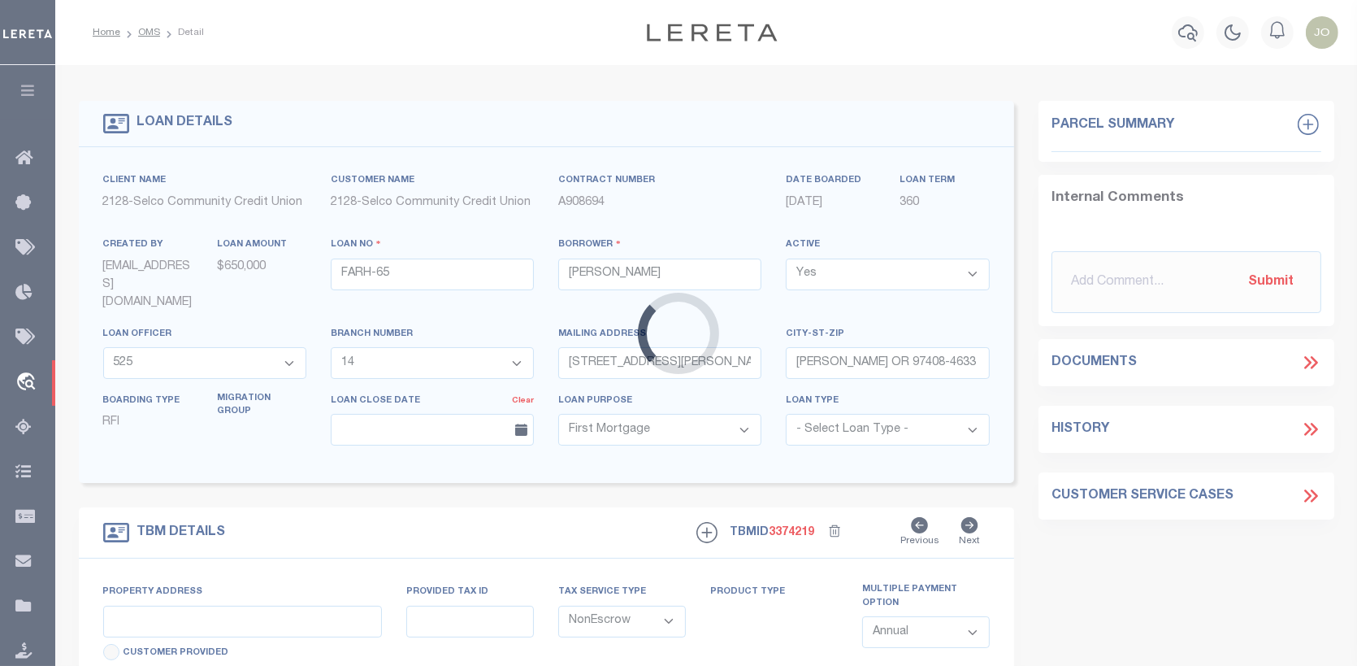
type input "103 & 105 S 67th St, 6701-6718 Aster St, 6729-6739 Aster St, 1316-1318 Q St, 13…"
type input "Springfield OR 97478"
type input "OR"
select select "3"
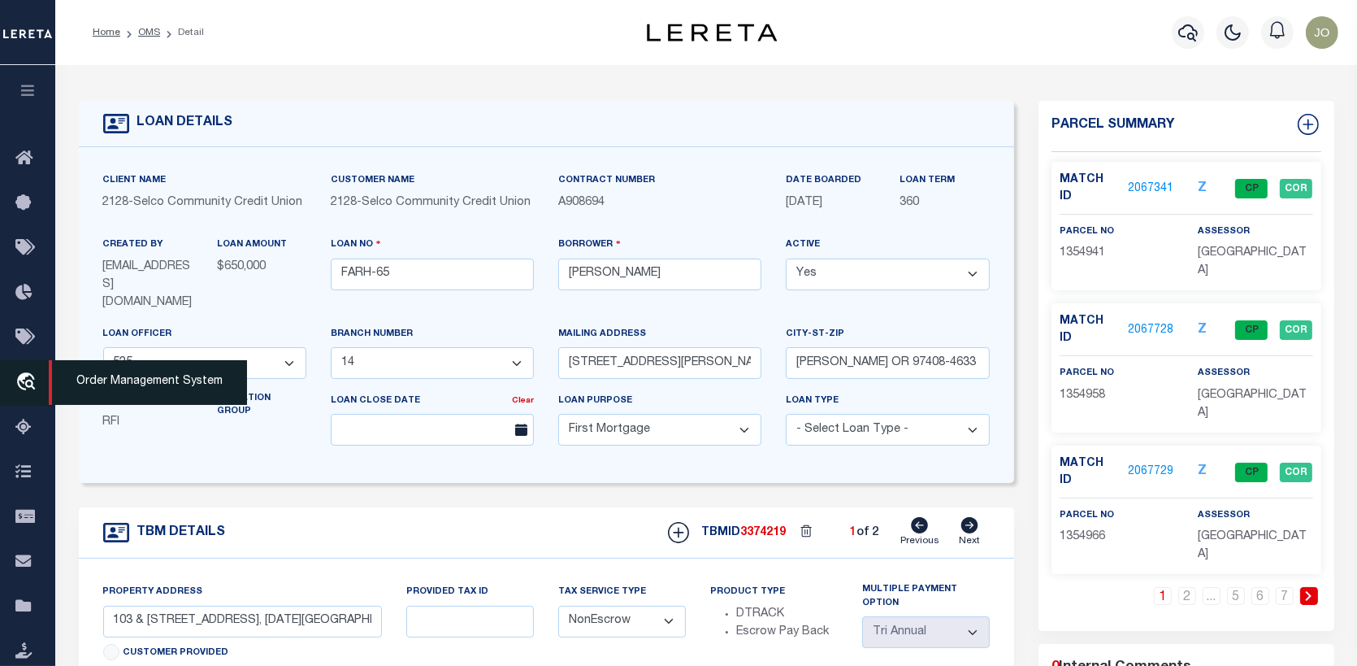
click at [68, 376] on span "Order Management System" at bounding box center [148, 382] width 198 height 45
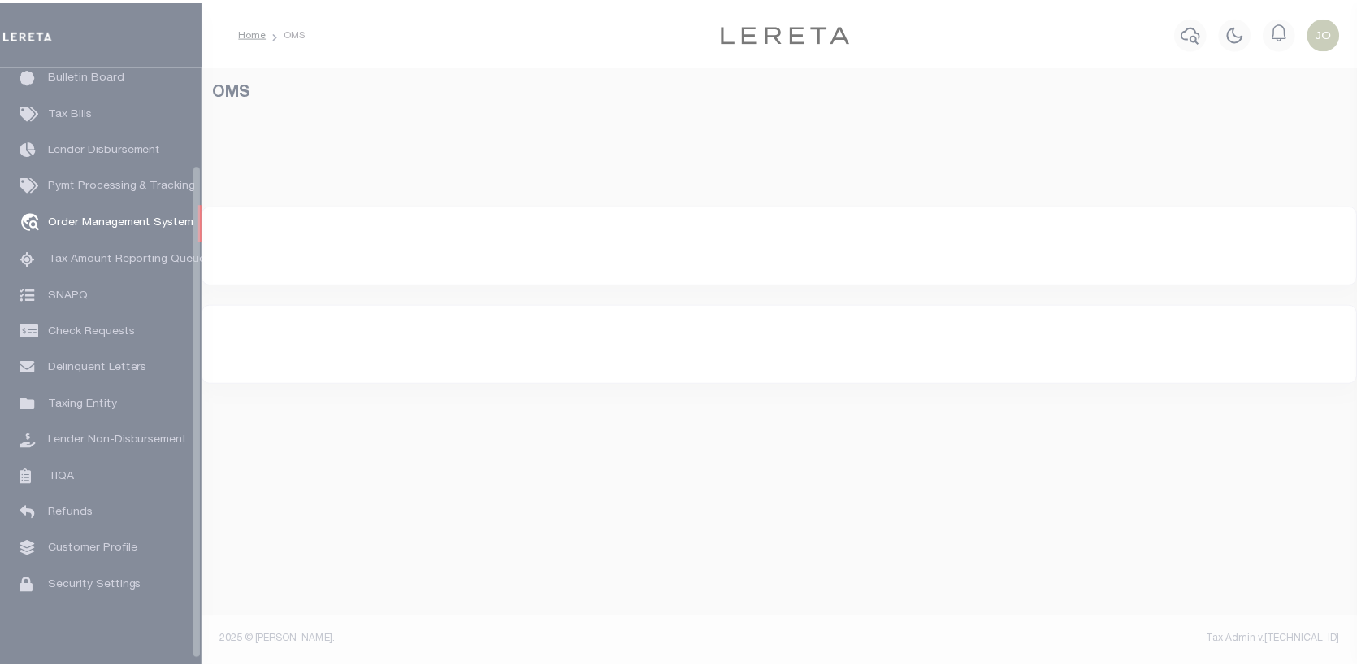
scroll to position [118, 0]
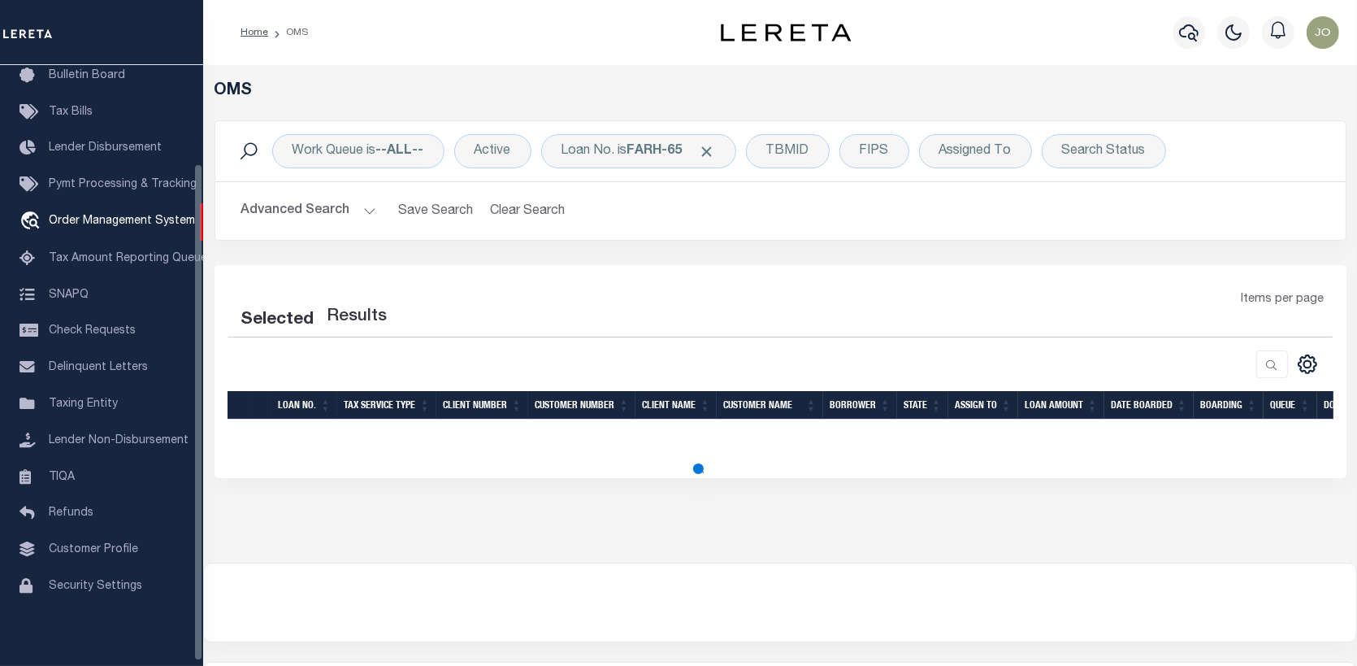
select select "200"
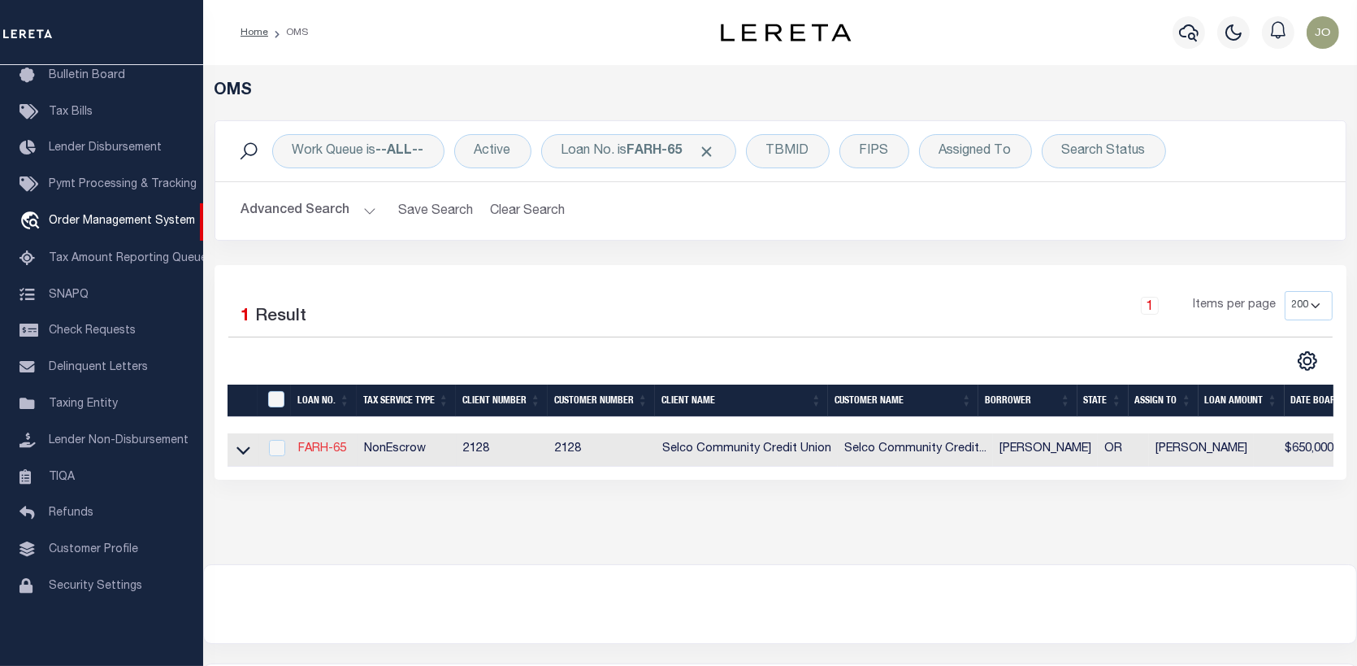
click at [316, 446] on link "FARH-65" at bounding box center [322, 448] width 48 height 11
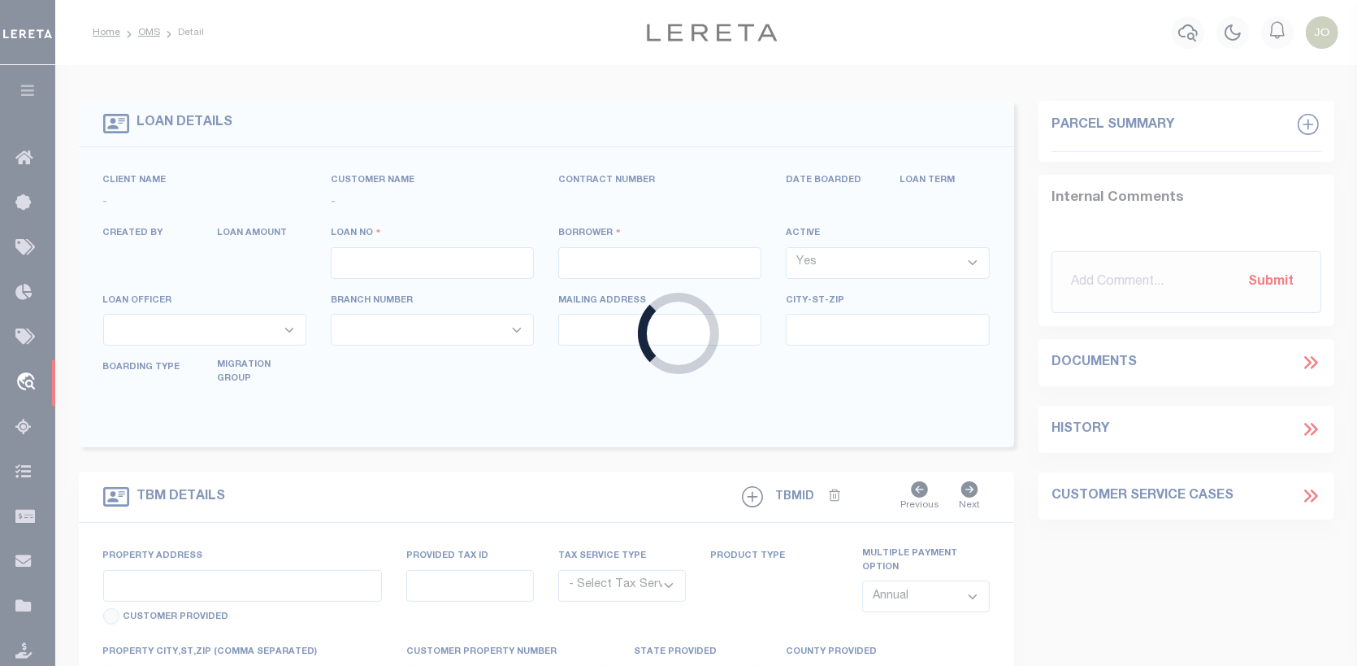
type input "FARH-65"
type input "[PERSON_NAME]"
select select
type input "3540 WALTON LN"
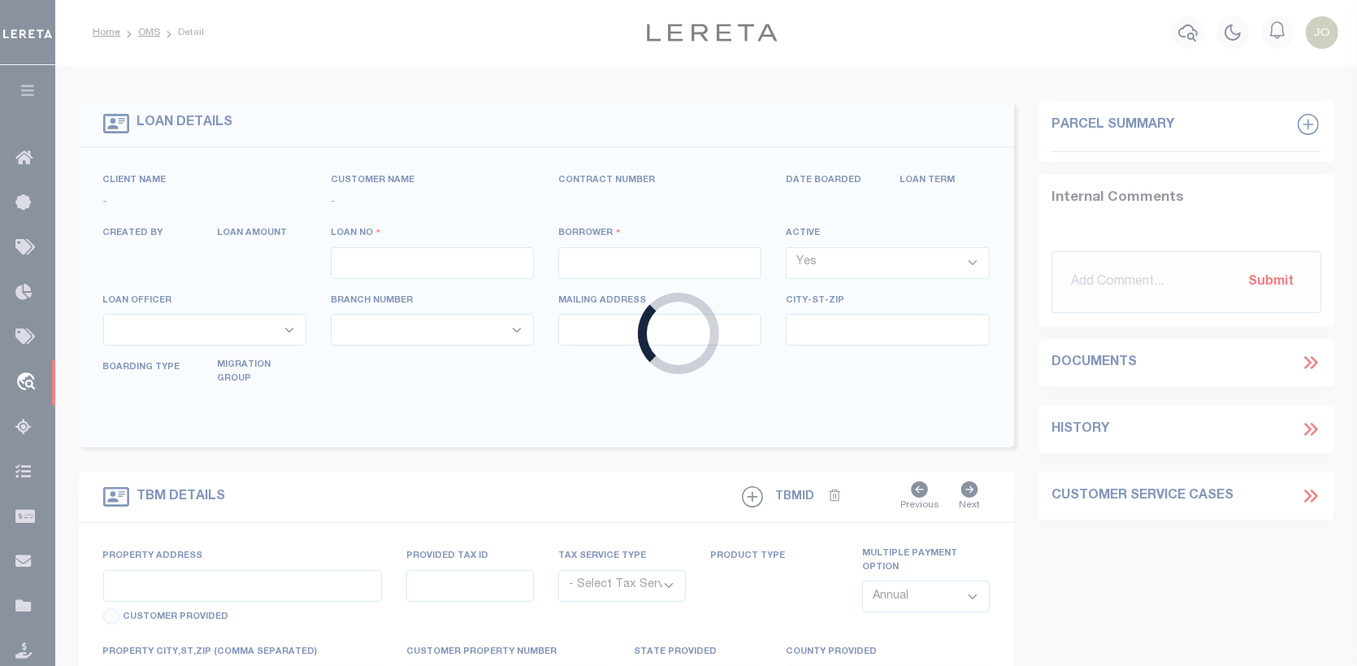
type input "EUGENE OR 97408-4633"
select select "10"
select select "NonEscrow"
select select "5008"
select select "2473"
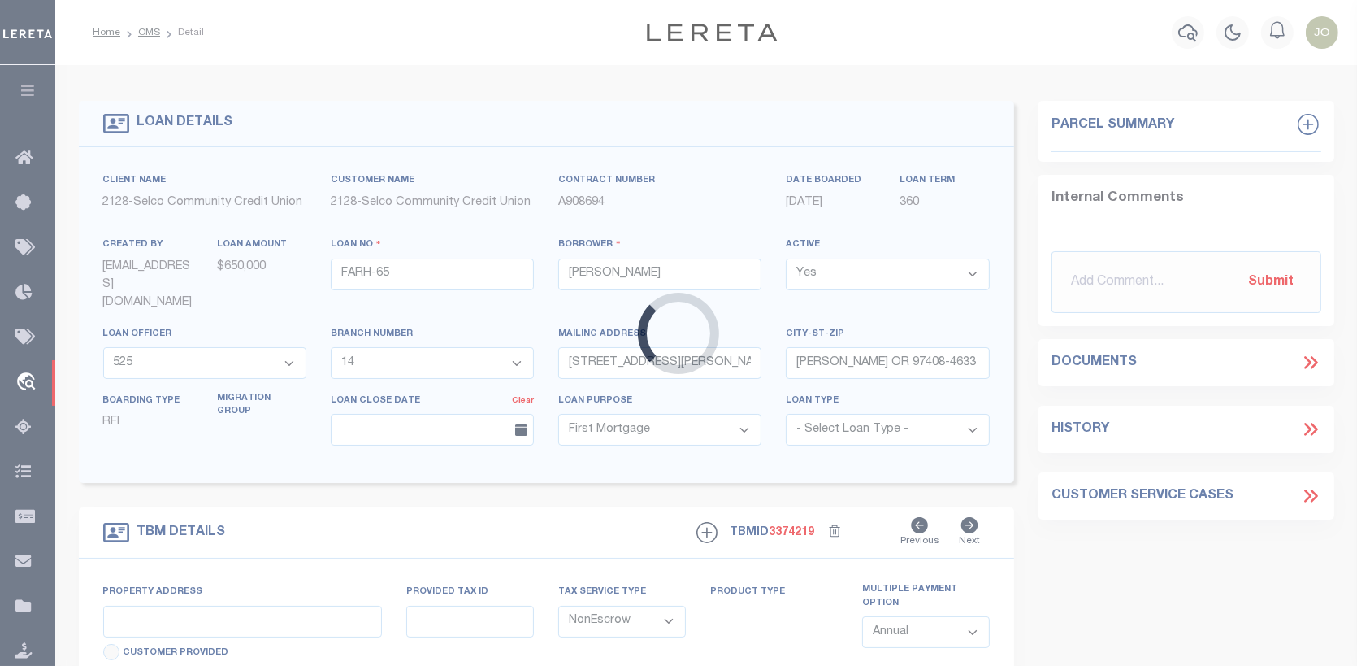
type input "103 & 105 S 67th St, 6701-6718 Aster St, 6729-6739 Aster St, 1316-1318 Q St, 13…"
type input "Springfield OR 97478"
type input "OR"
select select "3"
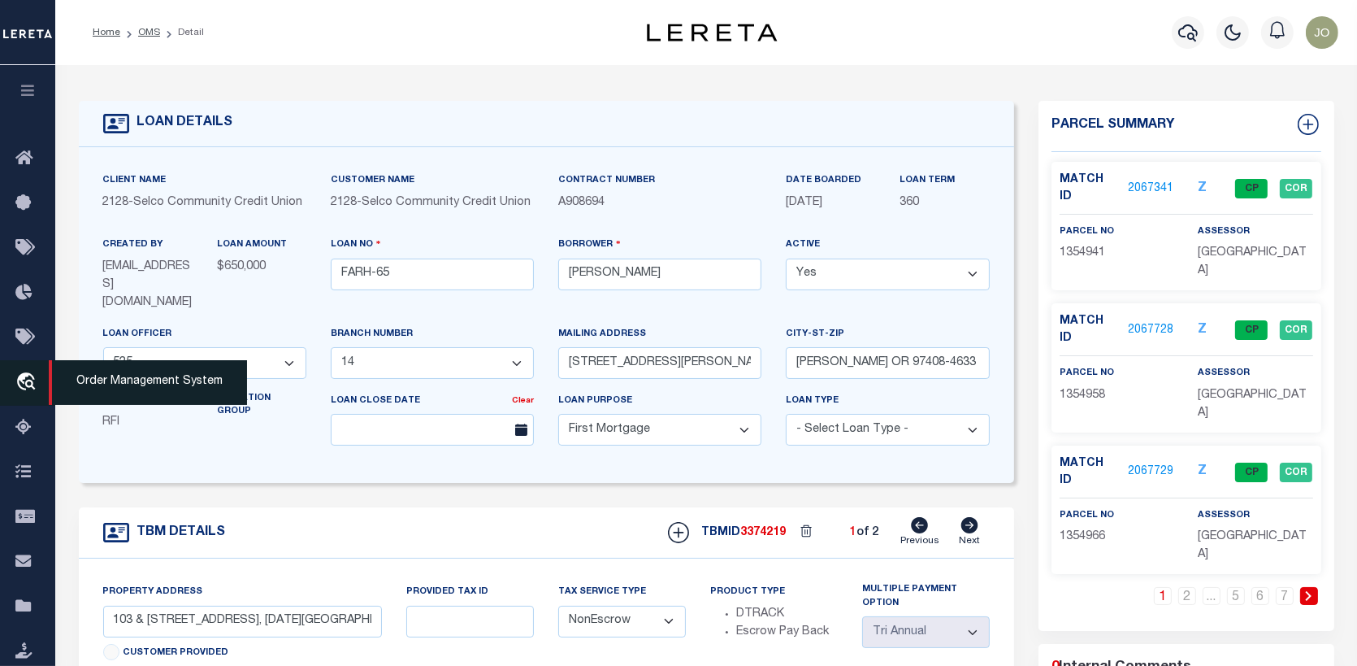
click at [23, 377] on icon "travel_explore" at bounding box center [28, 382] width 26 height 21
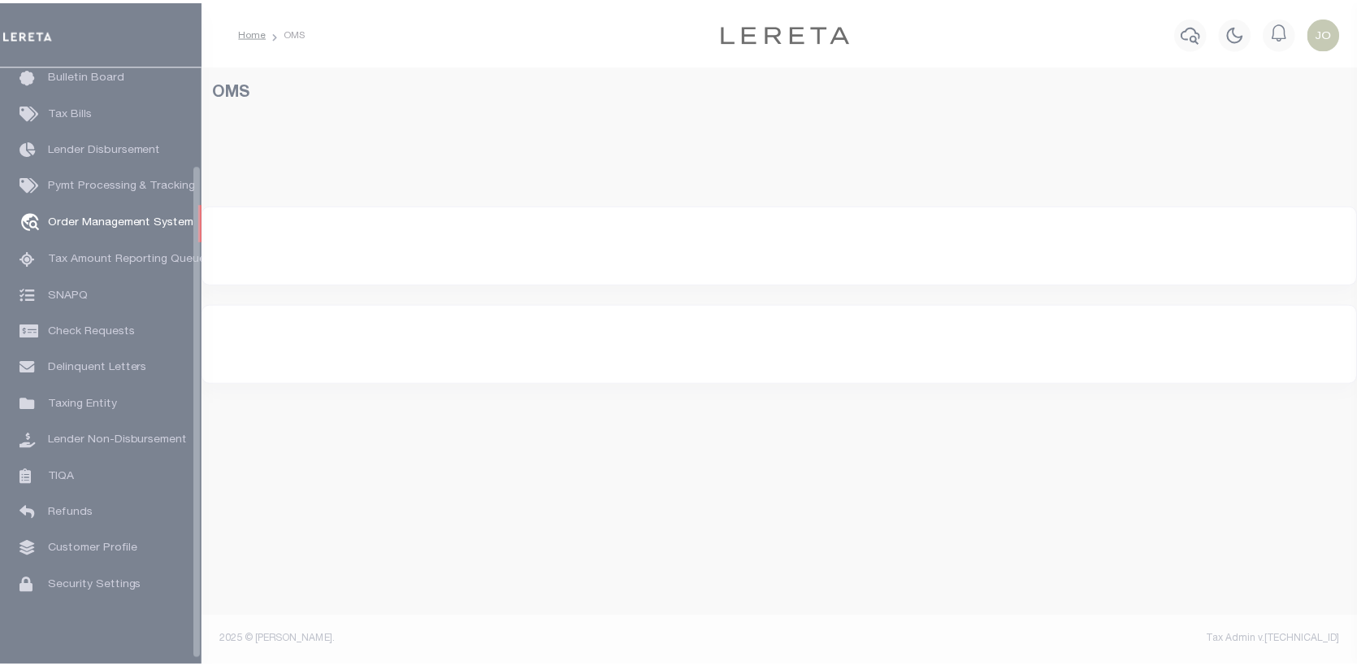
scroll to position [118, 0]
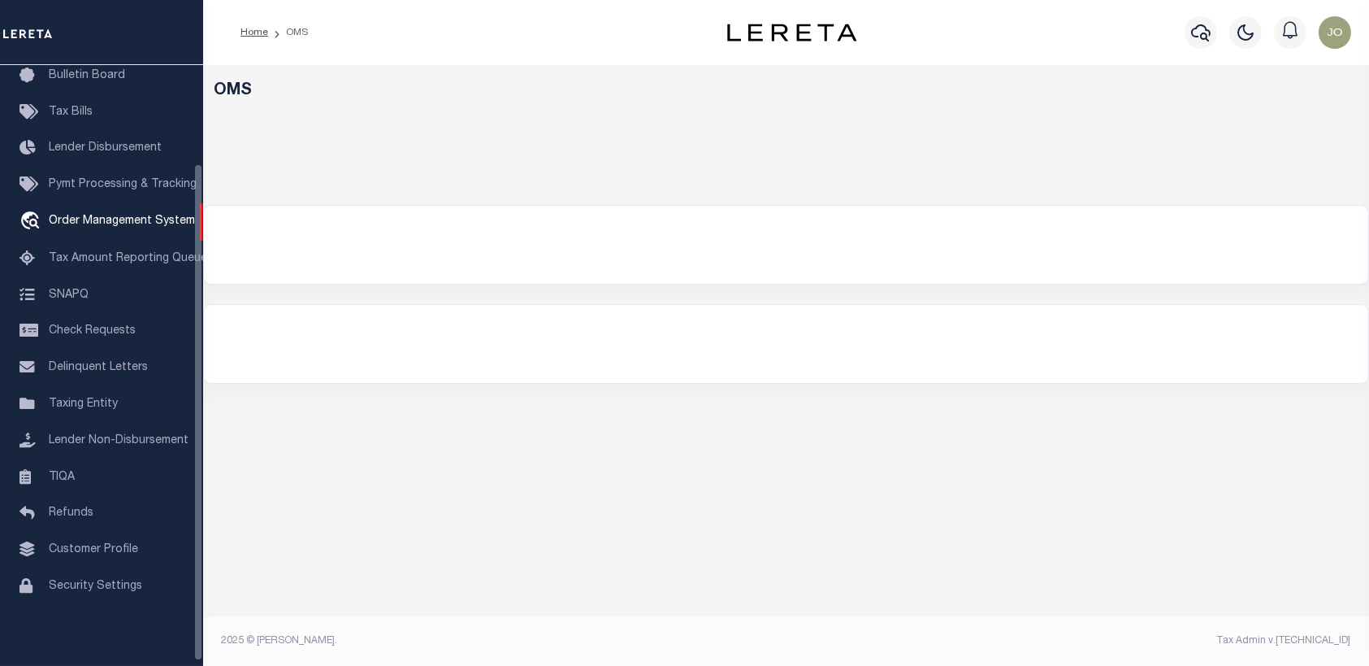
select select "200"
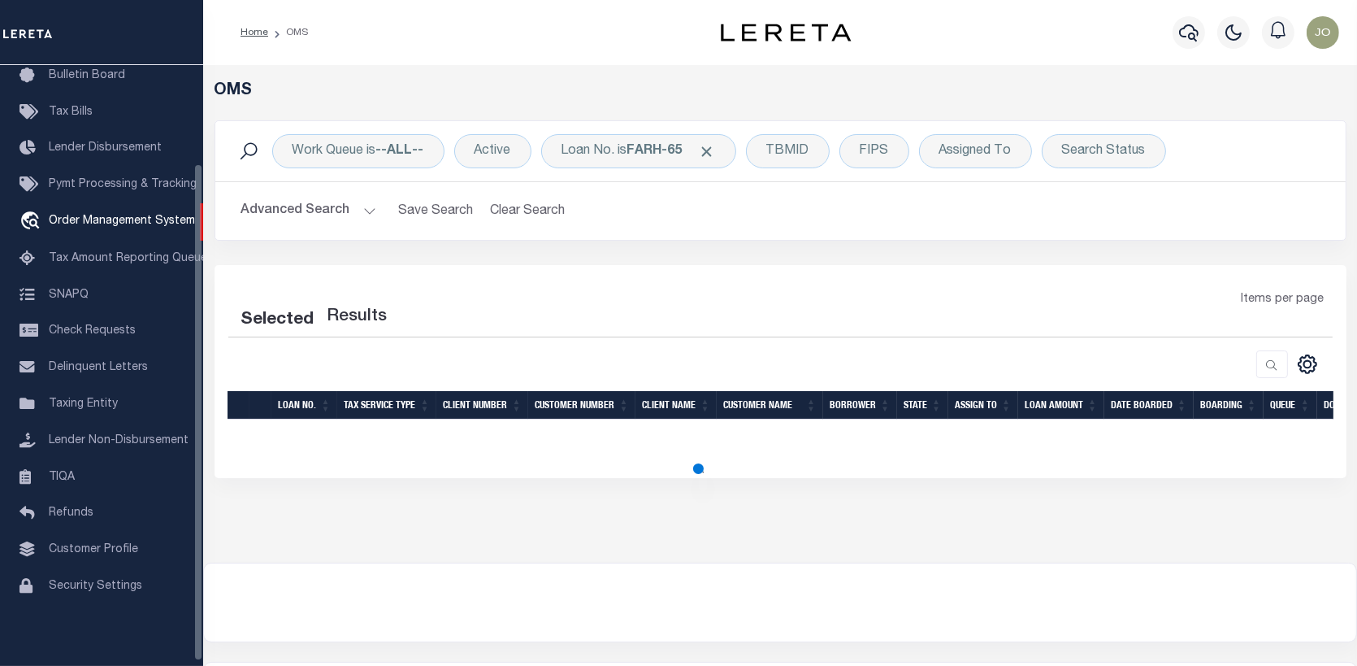
select select "200"
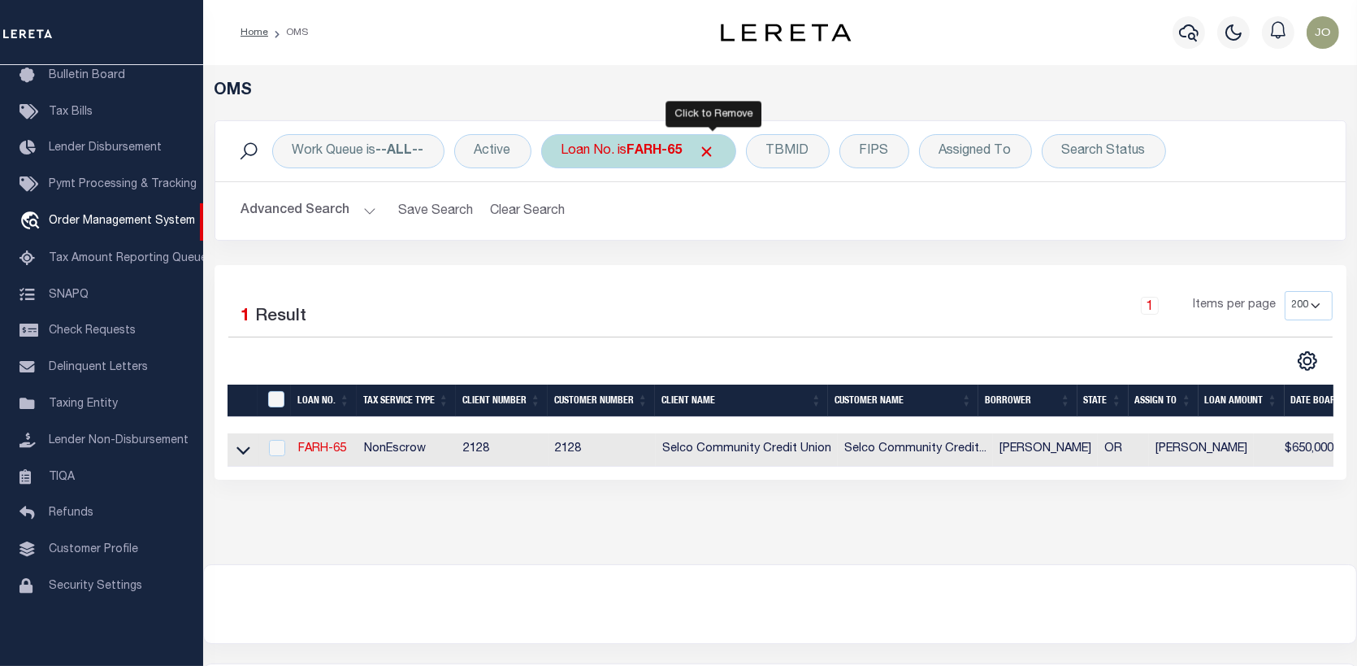
click at [713, 144] on span "Click to Remove" at bounding box center [707, 151] width 17 height 17
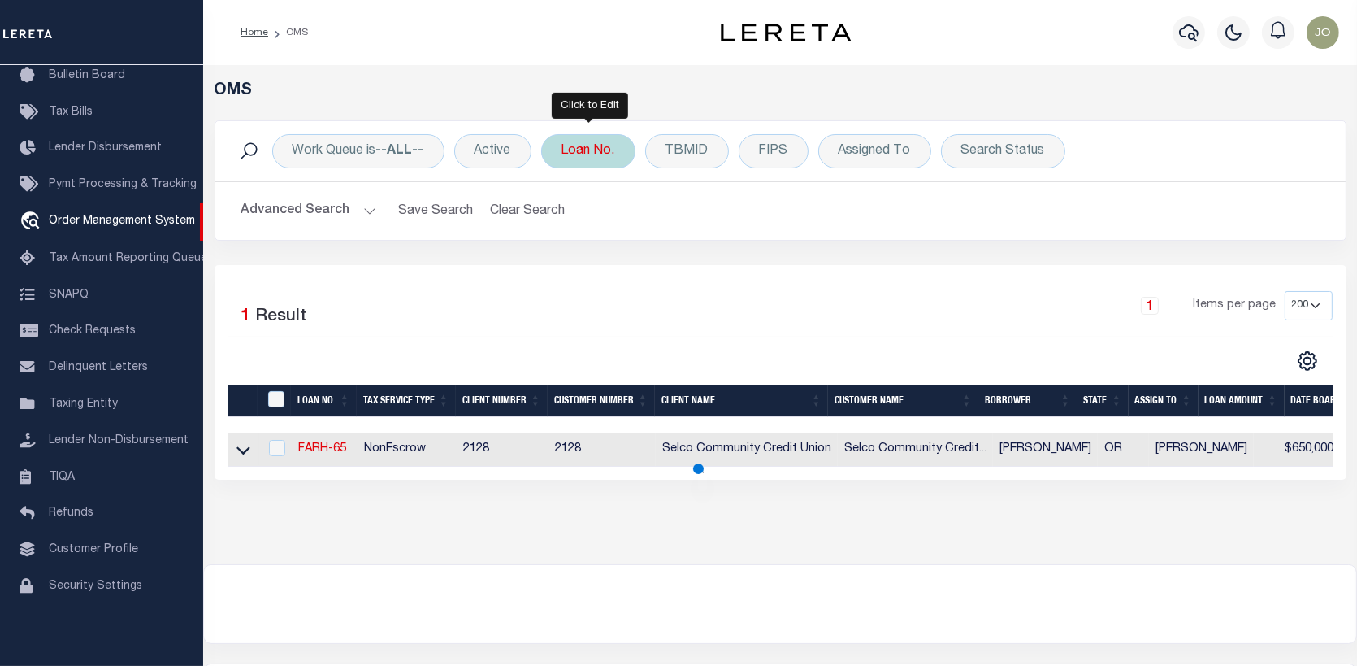
click at [601, 147] on div "Loan No." at bounding box center [588, 151] width 94 height 34
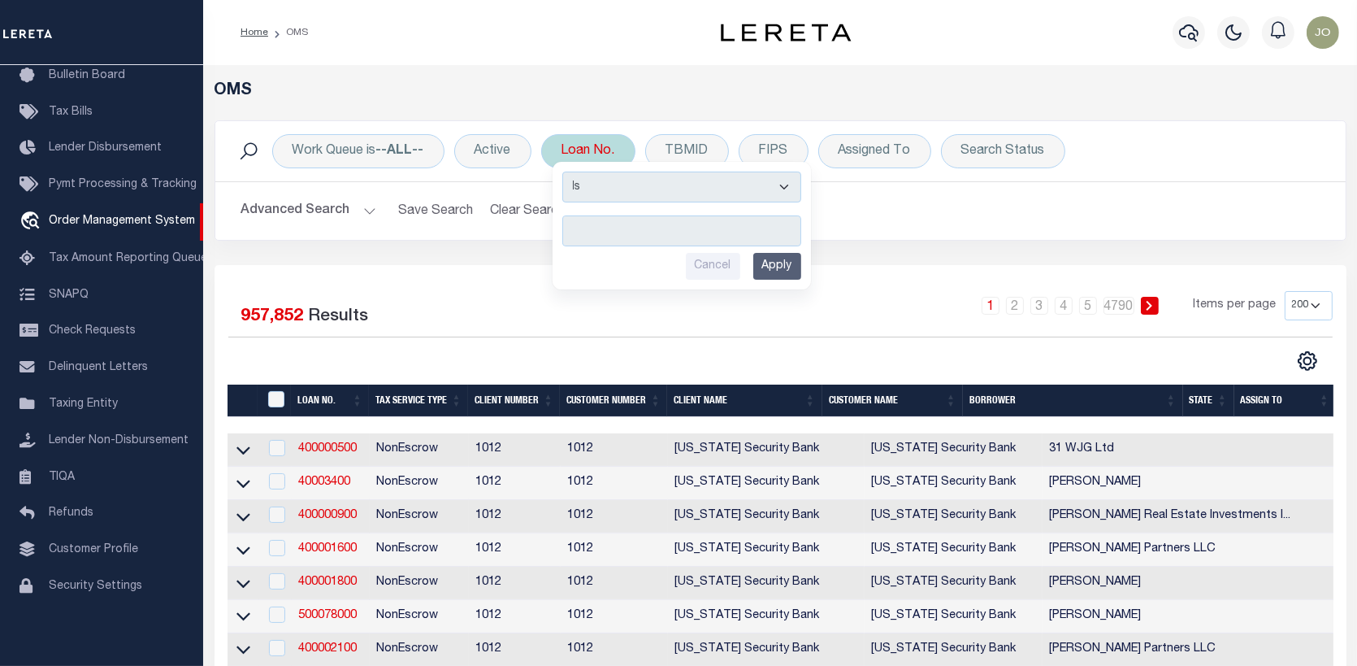
click at [570, 227] on input "text" at bounding box center [681, 230] width 239 height 31
type input "1"
type input "10021823"
click at [796, 258] on input "Apply" at bounding box center [777, 266] width 48 height 27
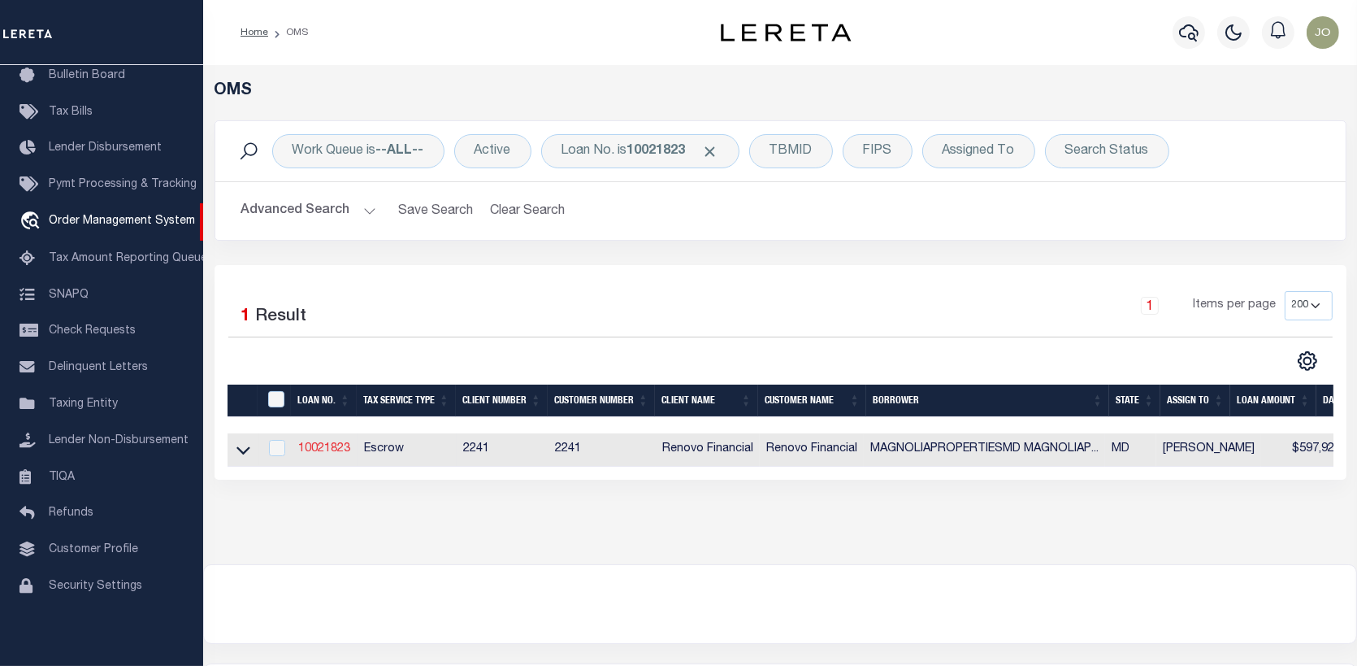
click at [314, 444] on link "10021823" at bounding box center [324, 448] width 52 height 11
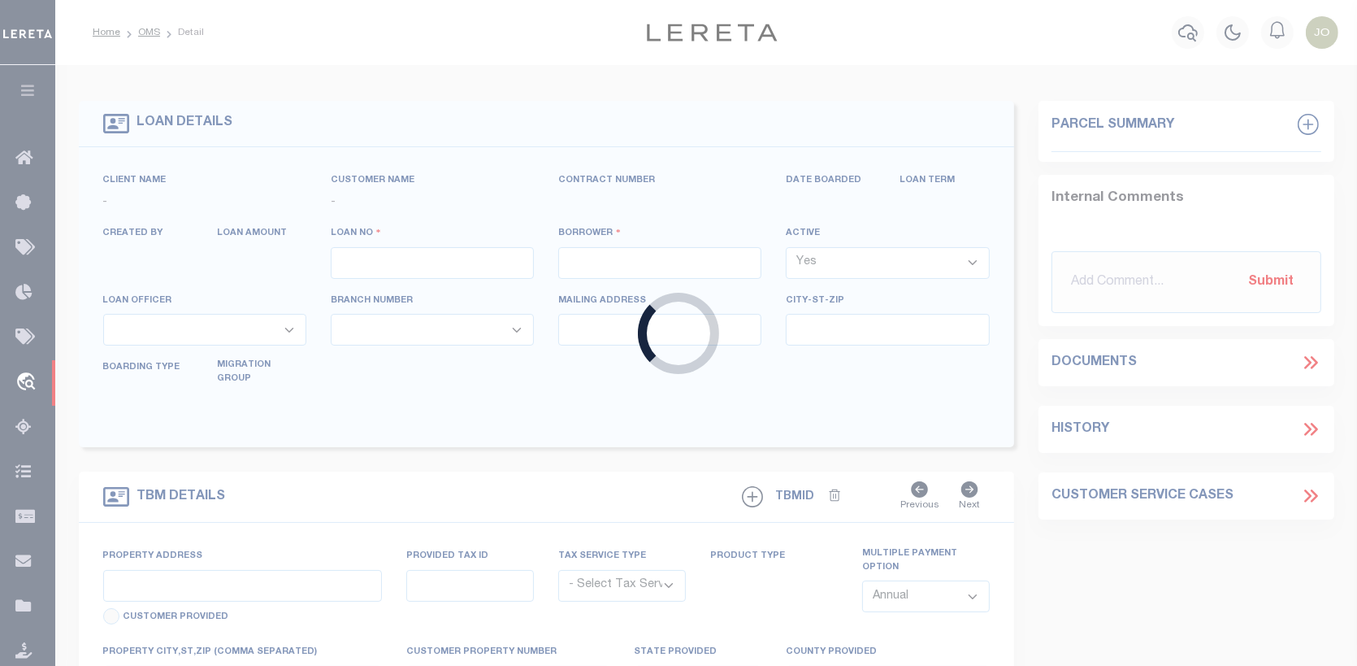
type input "10021823"
type input "MAGNOLIAPROPERTIESMD MAGNOLIAPROPERTIESMD LLC A [US_STATE] LIMITED LIABILITY C"
select select
type input "[STREET_ADDRESS]"
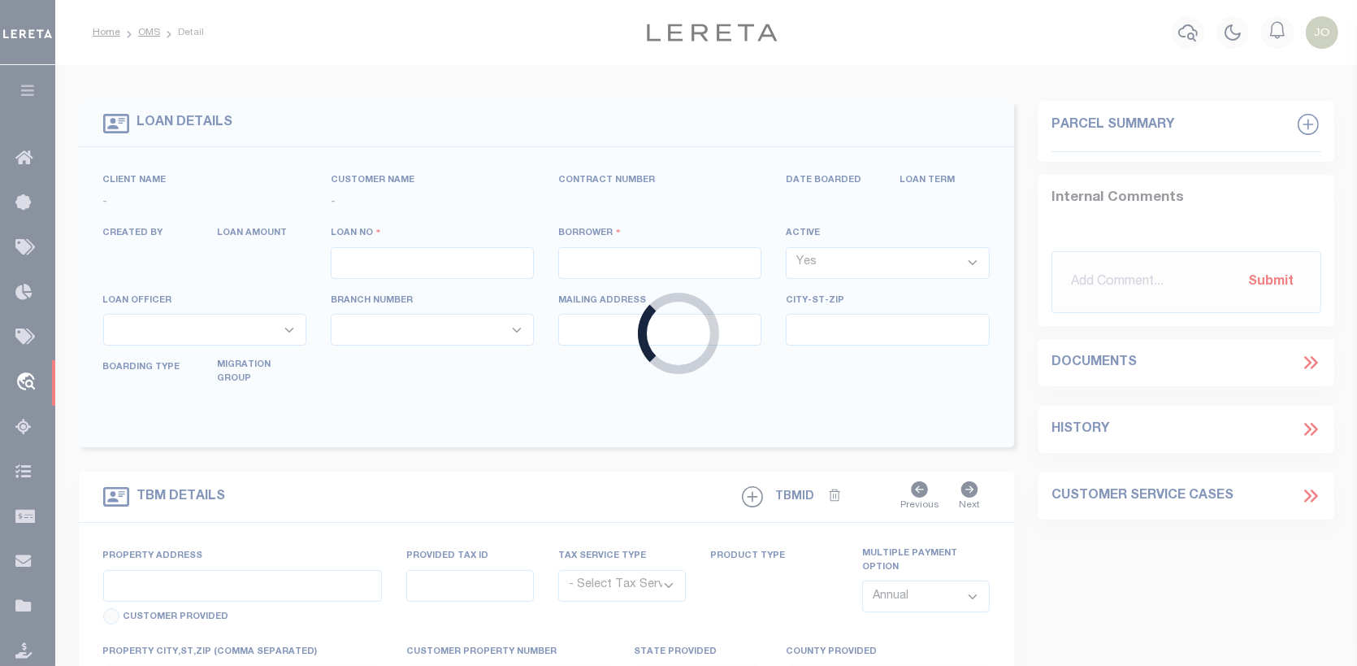
type input "Vienna VA 22180"
select select "10"
select select "Escrow"
select select "14701"
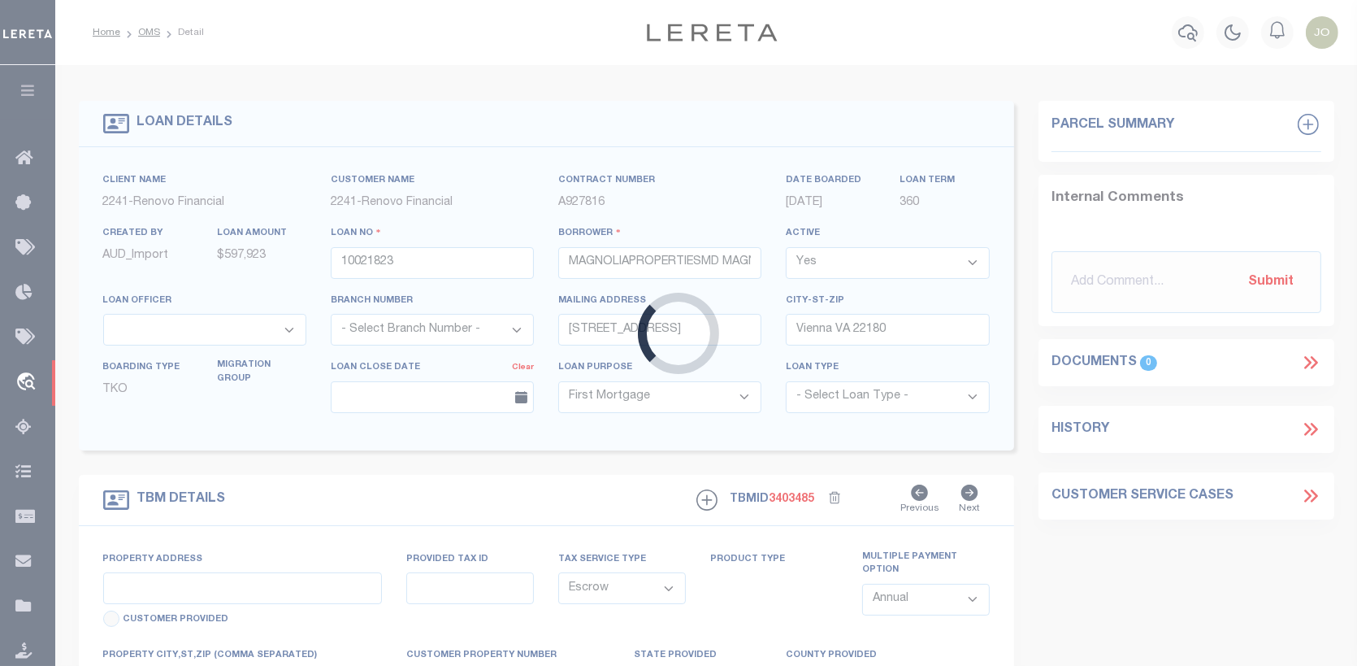
select select "25067"
type input "[STREET_ADDRESS]"
type input "02239105"
type input "[PERSON_NAME], MD 20855"
type input "a0kUS000007exgb"
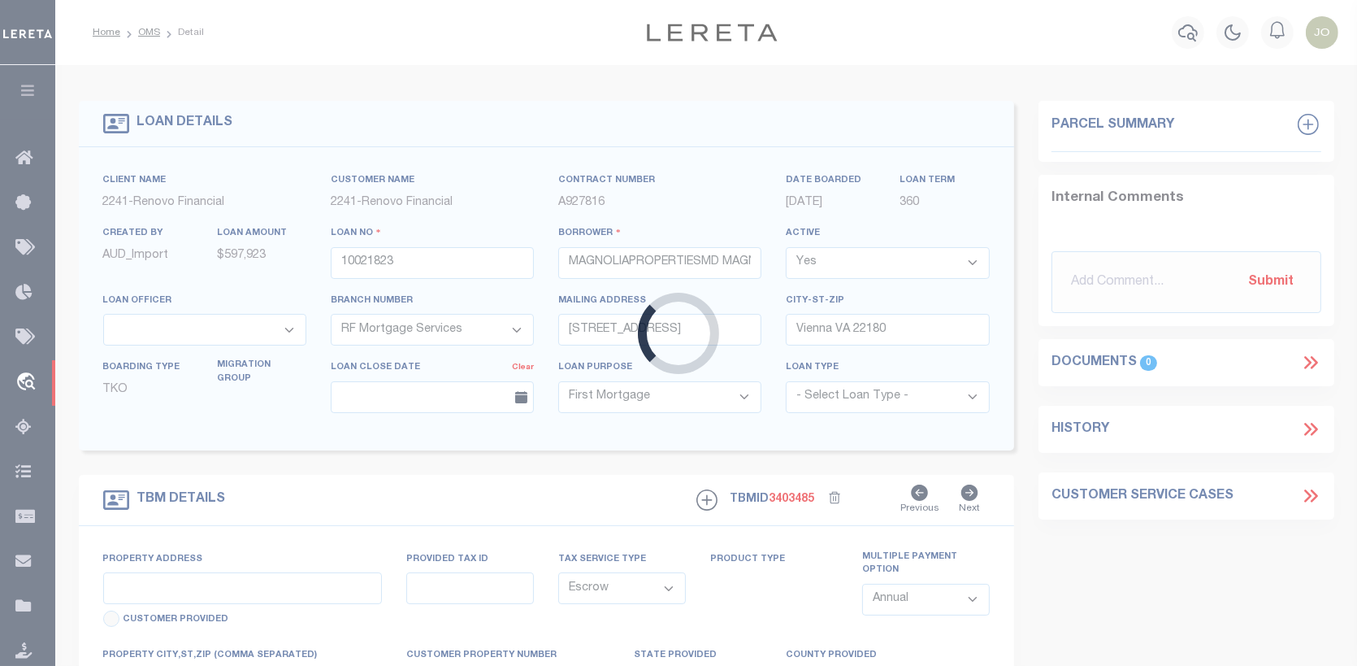
type input "MD"
select select
type textarea "Liability Limited to Customer Provided Parcel"
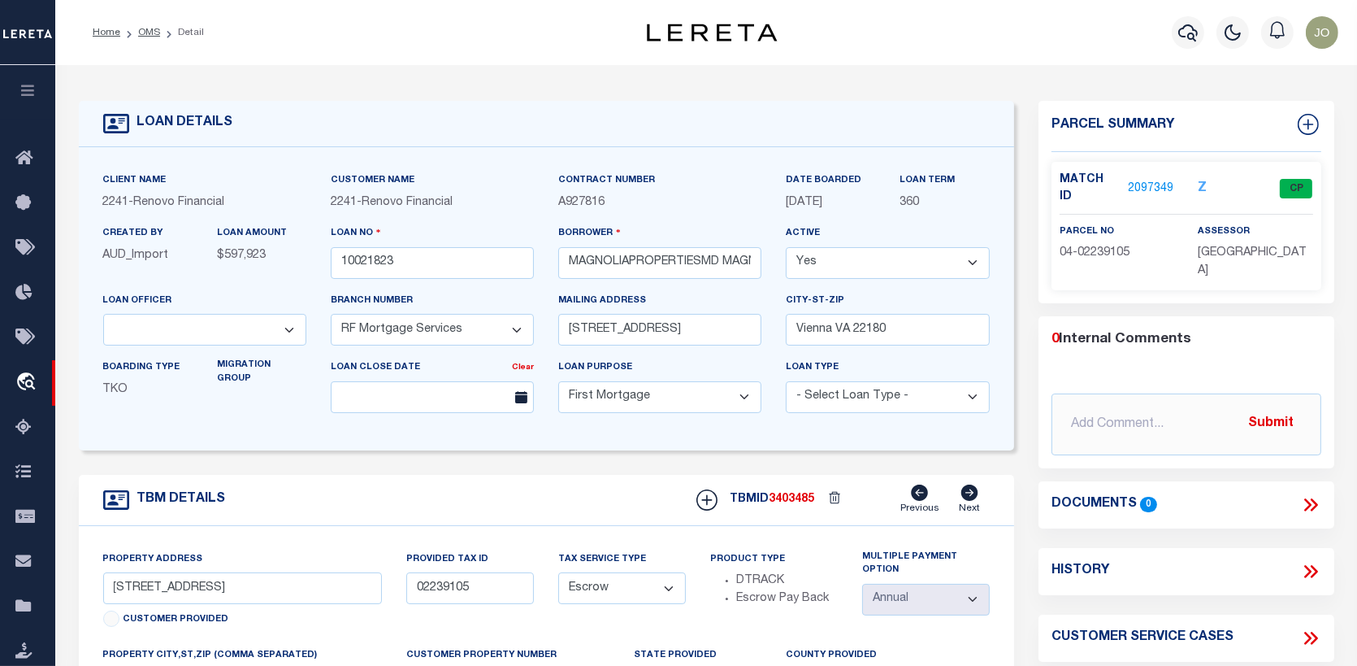
click at [1156, 180] on link "2097349" at bounding box center [1152, 188] width 46 height 17
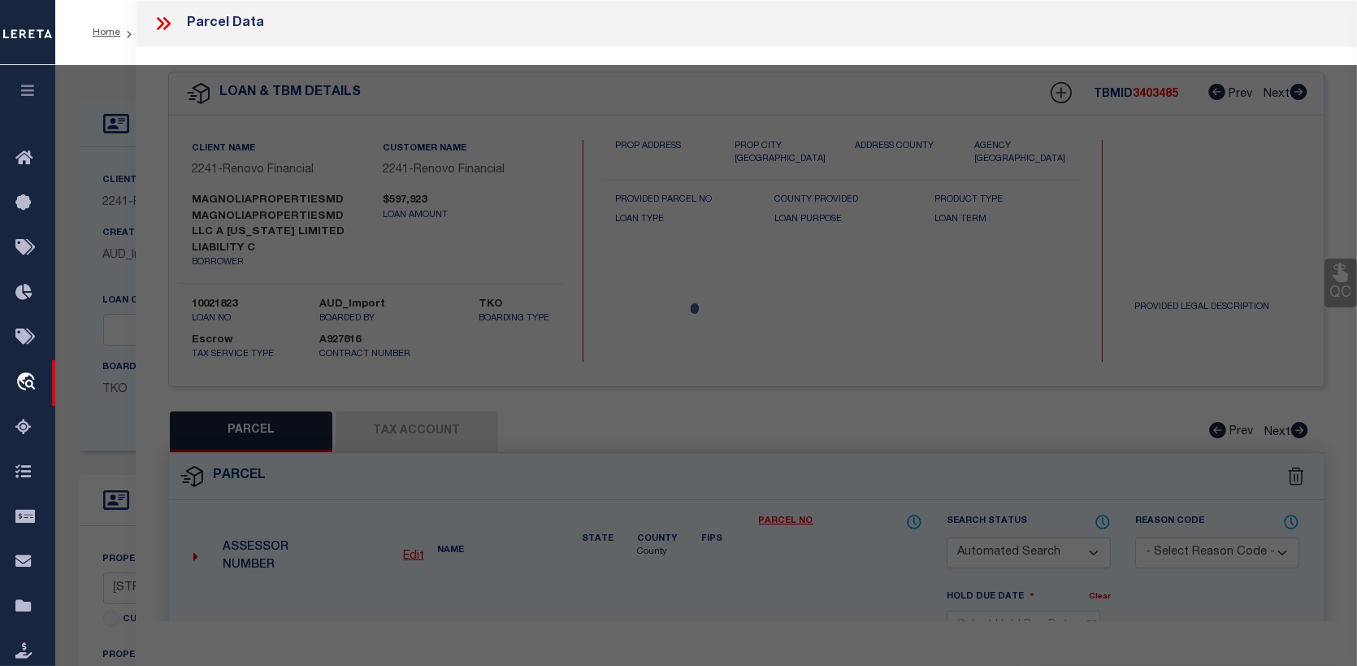
checkbox input "false"
select select "CP"
type input "MAGNOLIAPROPERTIESMD LLC"
select select "AGW"
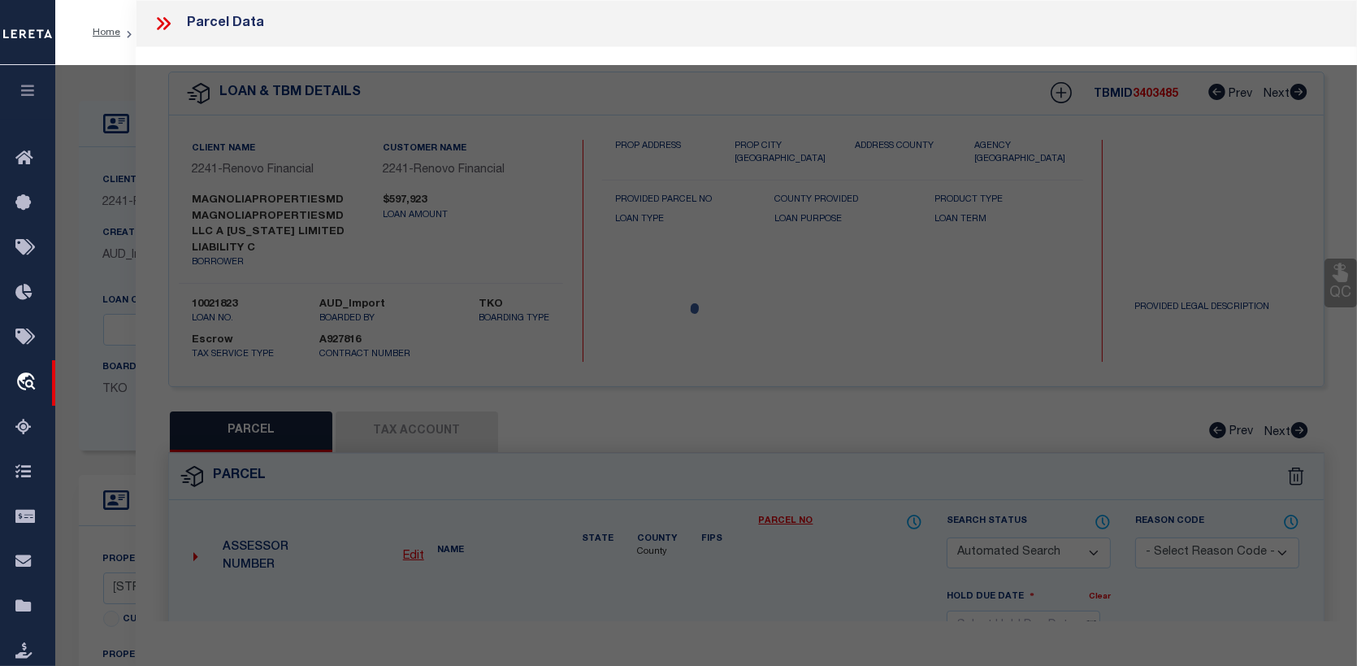
select select
type input "[STREET_ADDRESS]"
checkbox input "false"
type input "[PERSON_NAME], MD 20855"
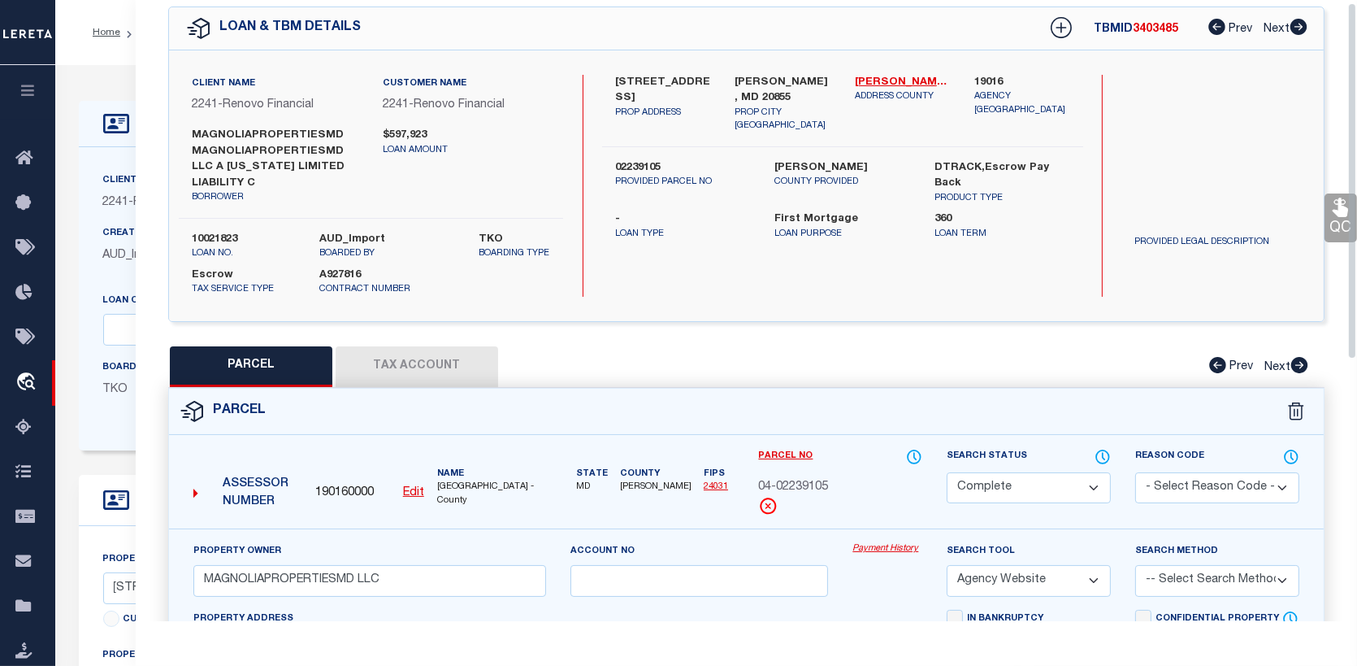
scroll to position [81, 0]
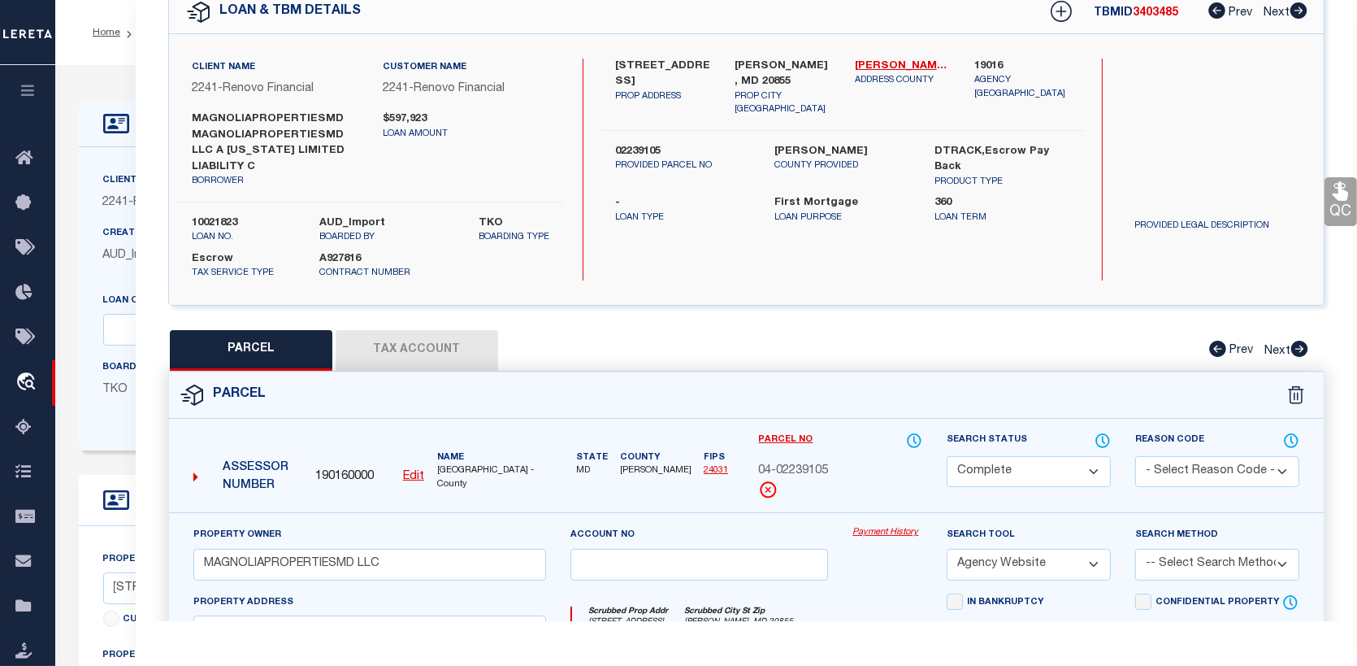
click at [891, 526] on link "Payment History" at bounding box center [887, 533] width 70 height 14
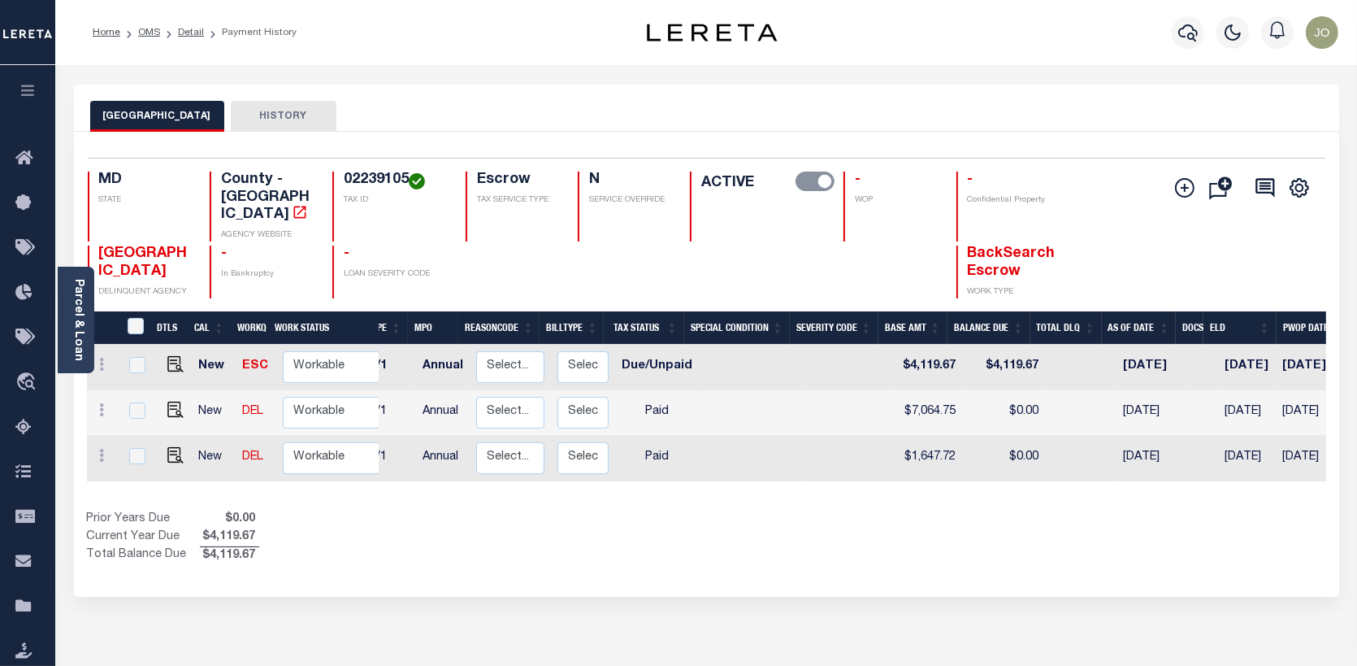
scroll to position [0, 158]
